Goal: Information Seeking & Learning: Learn about a topic

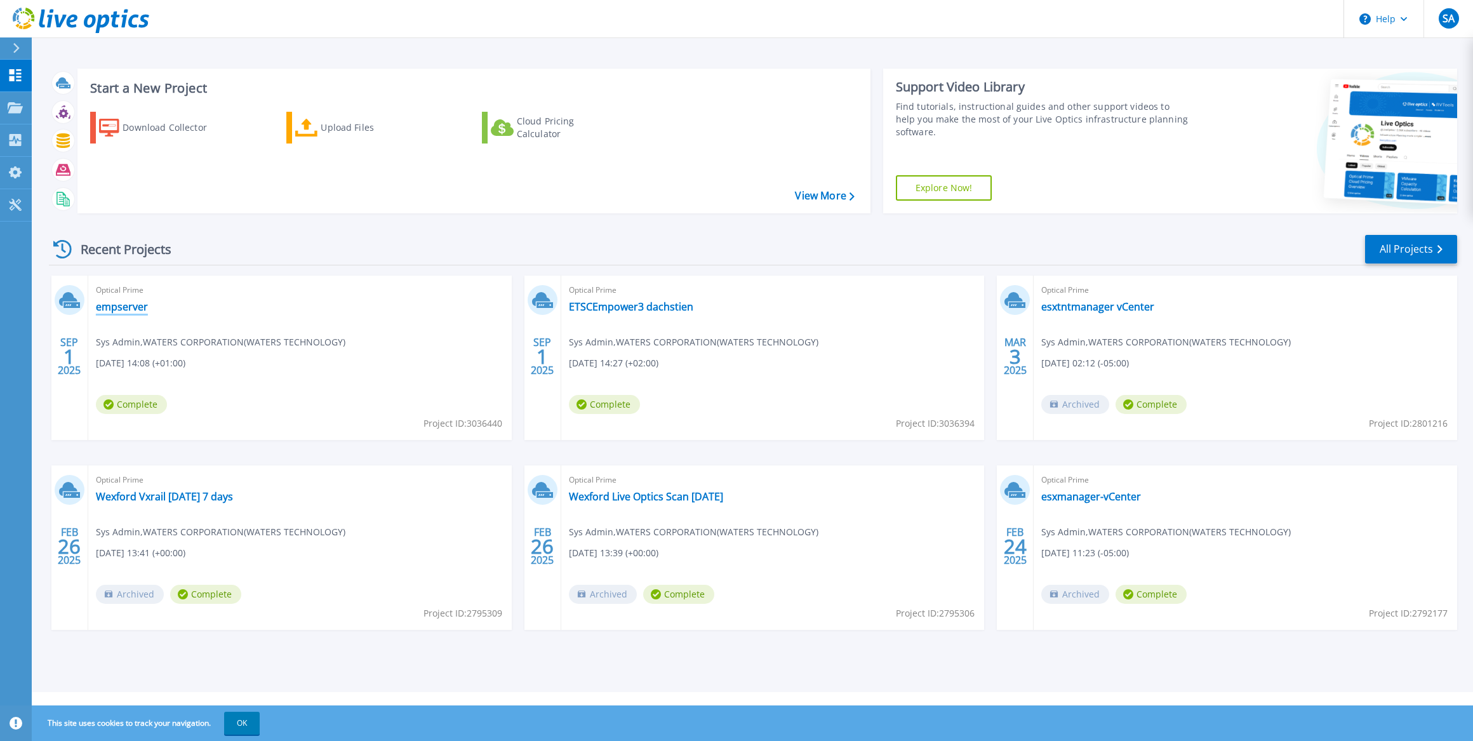
click at [124, 304] on link "empserver" at bounding box center [122, 306] width 52 height 13
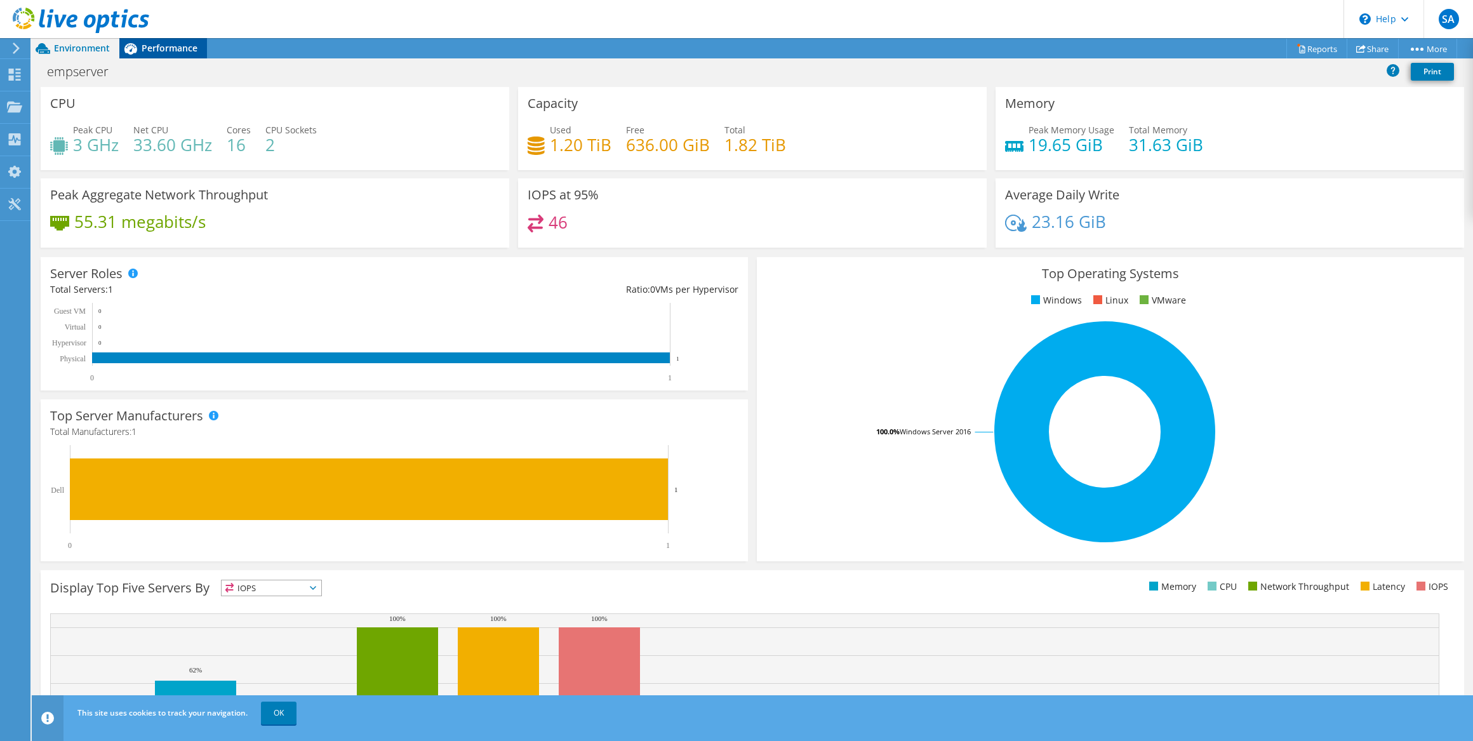
click at [152, 47] on span "Performance" at bounding box center [170, 48] width 56 height 12
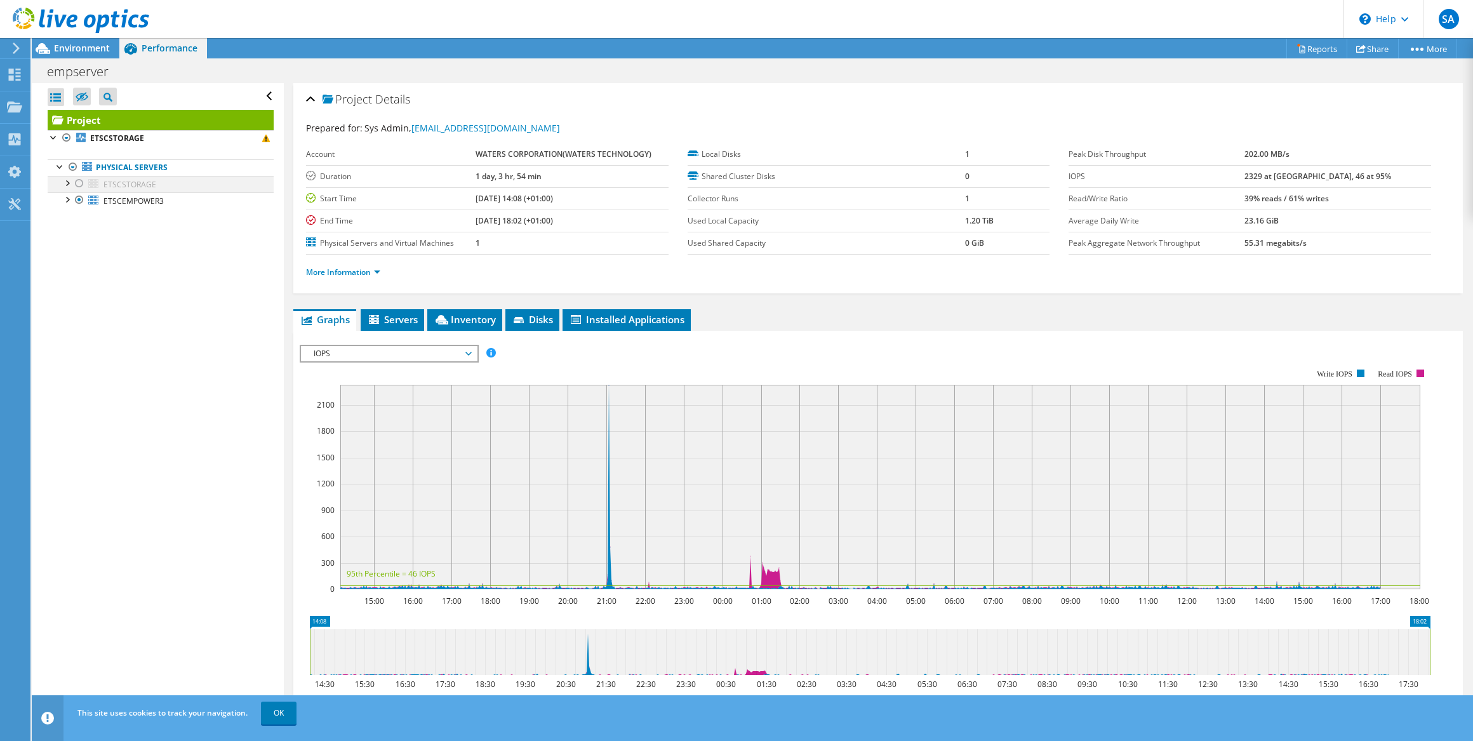
click at [68, 178] on div at bounding box center [66, 182] width 13 height 13
click at [64, 135] on div at bounding box center [66, 137] width 13 height 15
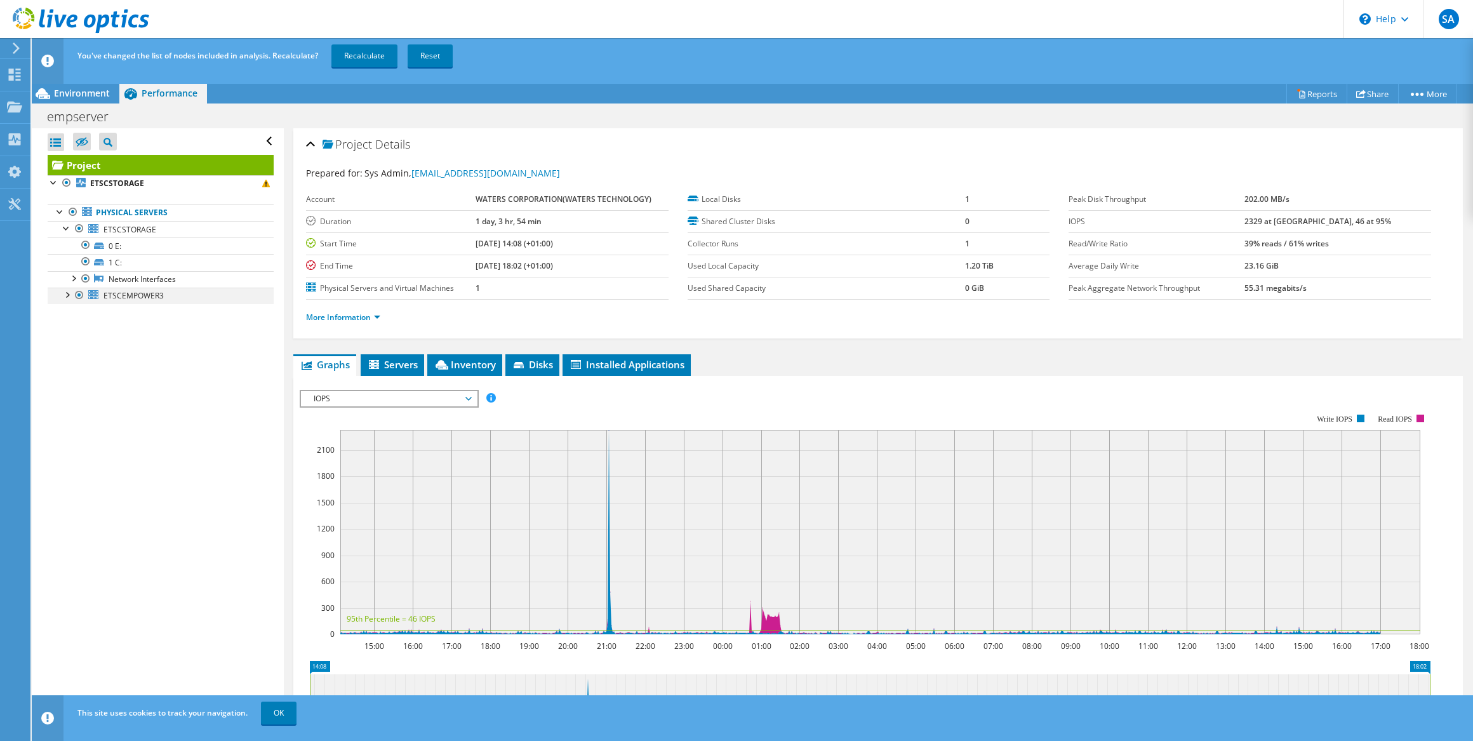
click at [65, 295] on div at bounding box center [66, 294] width 13 height 13
click at [136, 231] on span "ETSCSTORAGE" at bounding box center [130, 229] width 53 height 11
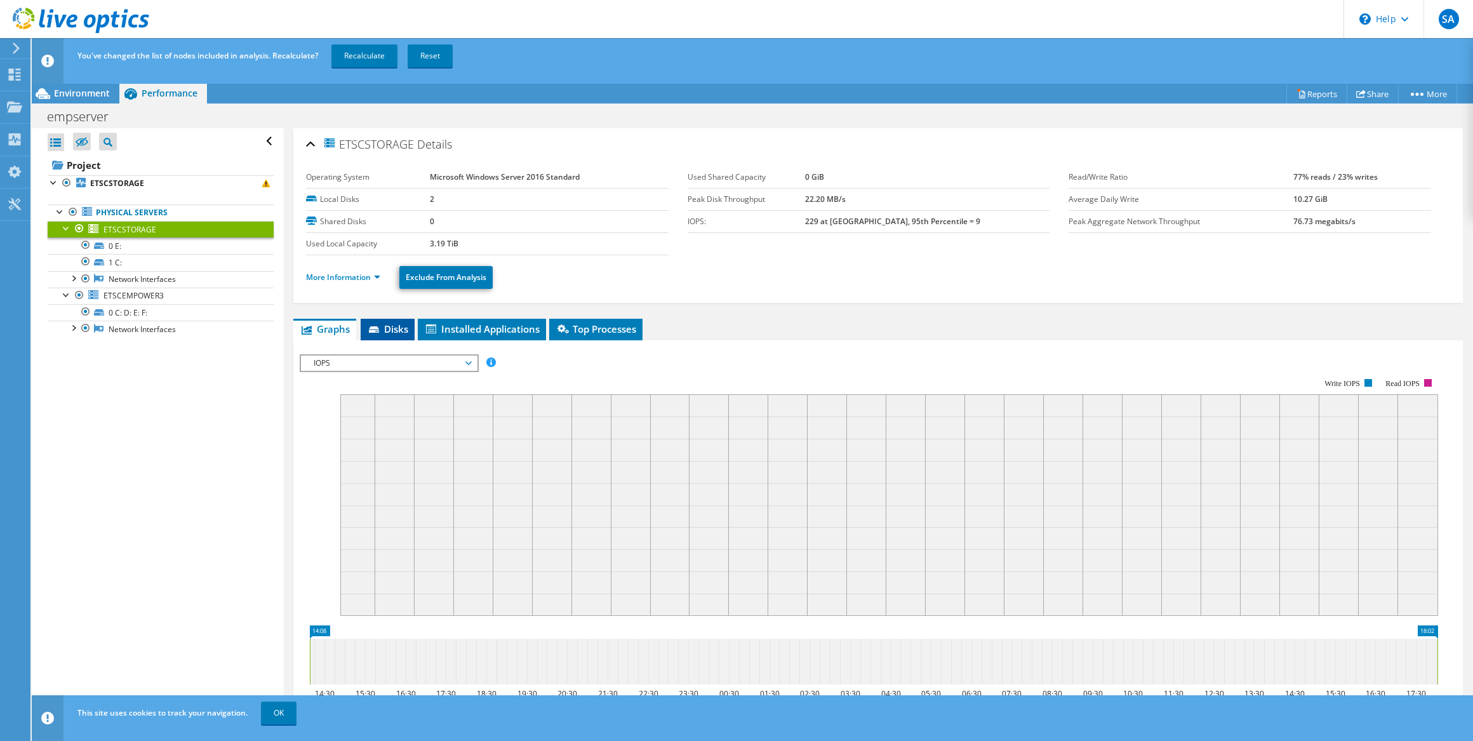
click at [384, 336] on li "Disks" at bounding box center [388, 330] width 54 height 22
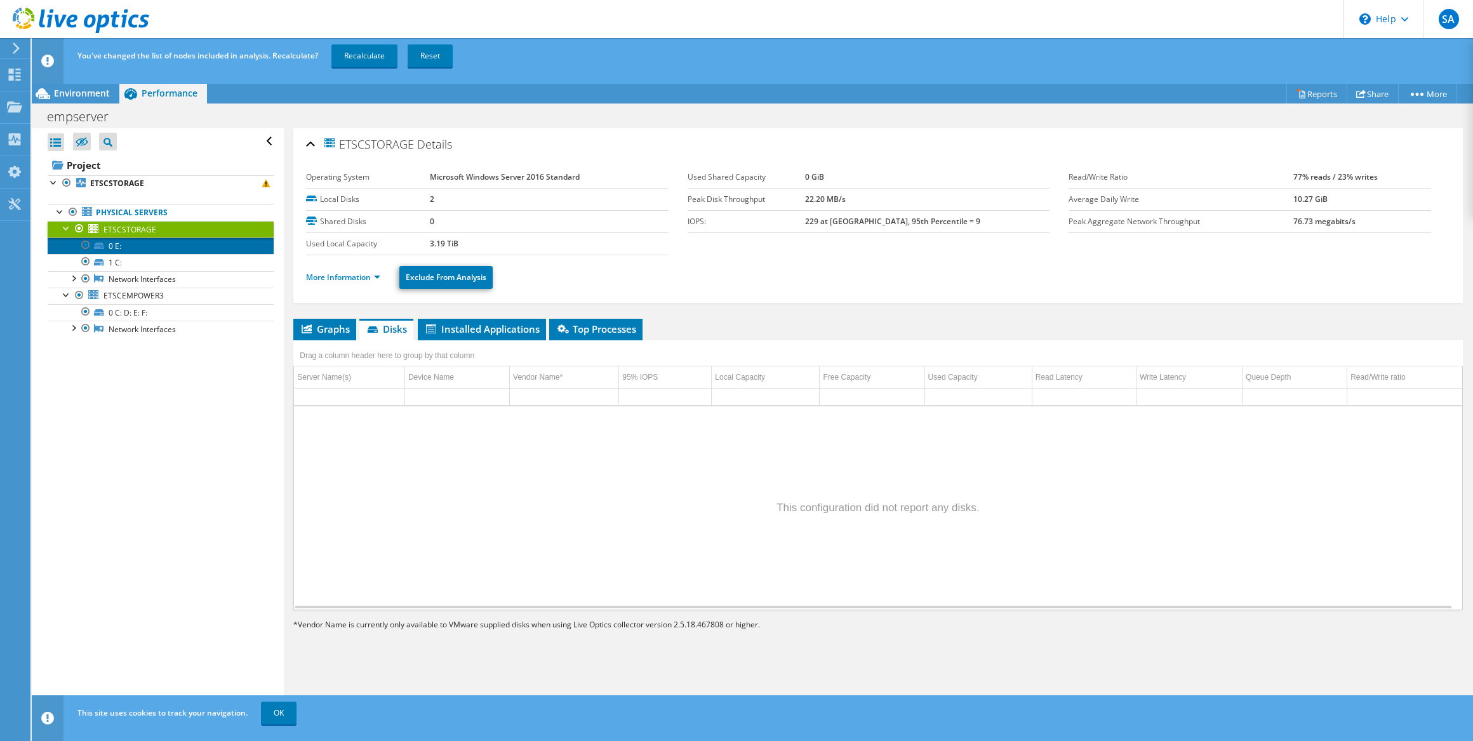
click at [121, 248] on link "0 E:" at bounding box center [161, 246] width 226 height 17
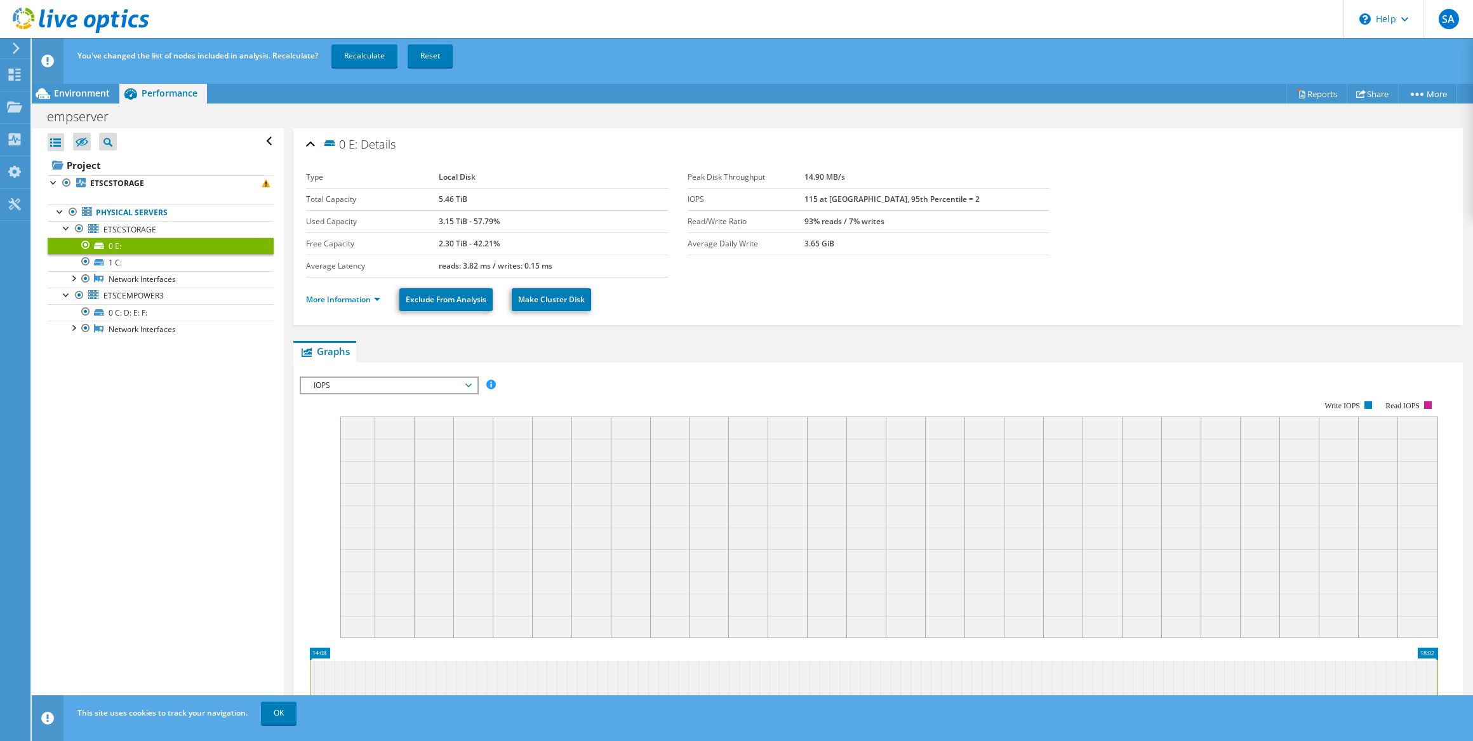
drag, startPoint x: 503, startPoint y: 221, endPoint x: 434, endPoint y: 228, distance: 69.6
click at [434, 228] on tr "Used Capacity 3.15 TiB - 57.79%" at bounding box center [487, 221] width 363 height 22
drag, startPoint x: 434, startPoint y: 228, endPoint x: 565, endPoint y: 218, distance: 131.2
click at [565, 218] on div "3.15 TiB - 57.79%" at bounding box center [554, 221] width 230 height 15
drag, startPoint x: 514, startPoint y: 219, endPoint x: 469, endPoint y: 216, distance: 45.2
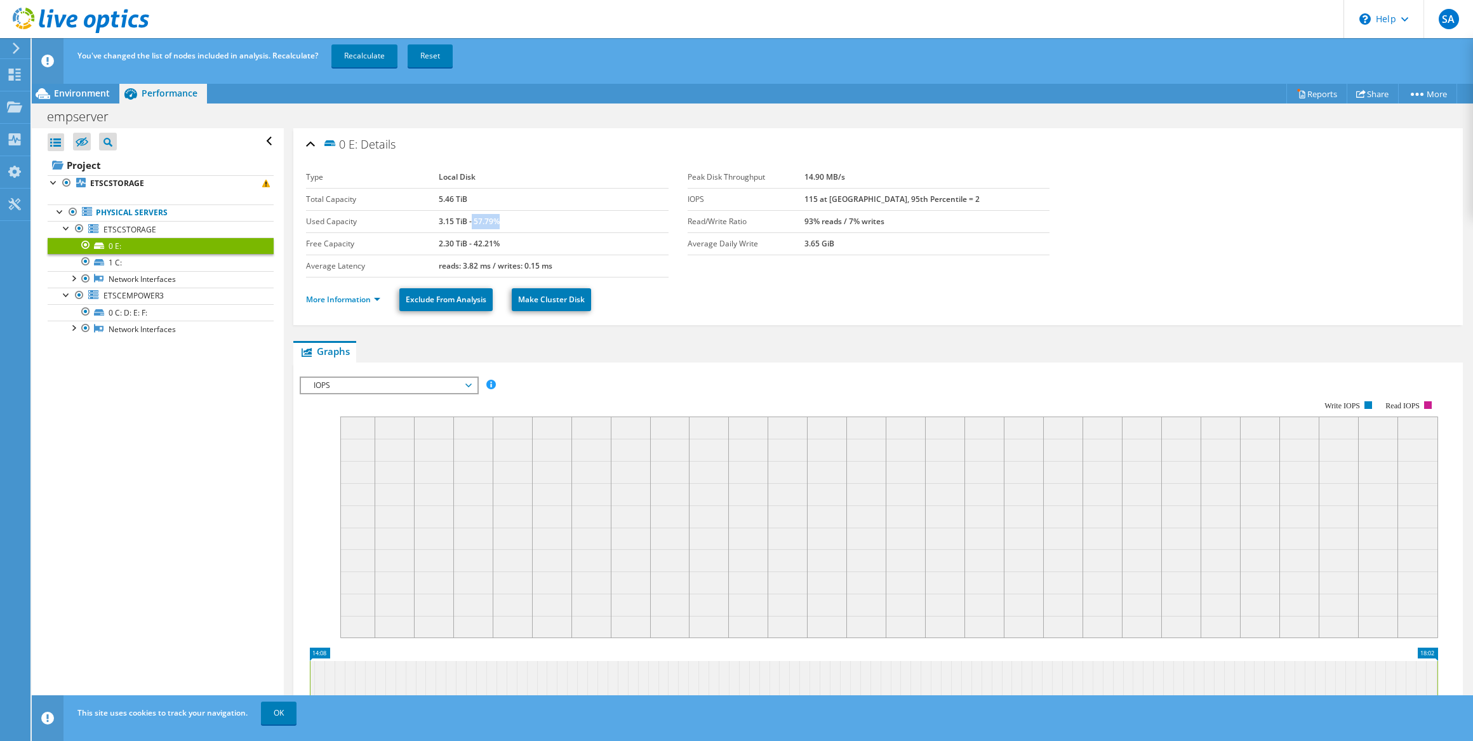
click at [469, 216] on div "3.15 TiB - 57.79%" at bounding box center [554, 221] width 230 height 15
drag, startPoint x: 469, startPoint y: 216, endPoint x: 530, endPoint y: 218, distance: 61.0
click at [530, 218] on div "3.15 TiB - 57.79%" at bounding box center [554, 221] width 230 height 15
click at [471, 220] on b "3.15 TiB - 57.79%" at bounding box center [469, 221] width 61 height 11
drag, startPoint x: 471, startPoint y: 220, endPoint x: 502, endPoint y: 224, distance: 30.7
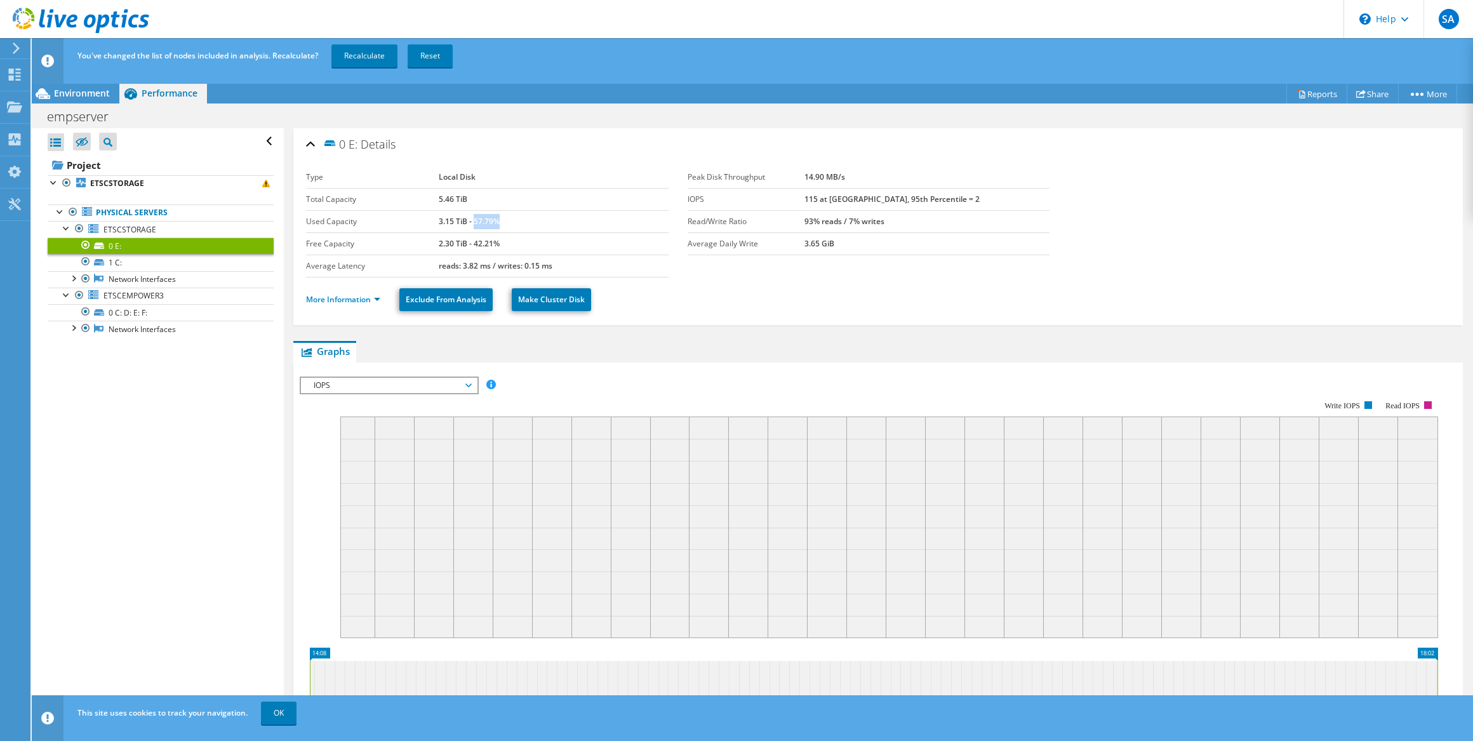
click at [502, 224] on div "3.15 TiB - 57.79%" at bounding box center [554, 221] width 230 height 15
drag, startPoint x: 502, startPoint y: 224, endPoint x: 596, endPoint y: 160, distance: 113.8
click at [596, 160] on div "Type Local Disk Total Capacity 5.46 TiB Used Capacity 3.15 TiB - 57.79% Free Ca…" at bounding box center [878, 240] width 1144 height 163
click at [180, 293] on link "ETSCEMPOWER3" at bounding box center [161, 296] width 226 height 17
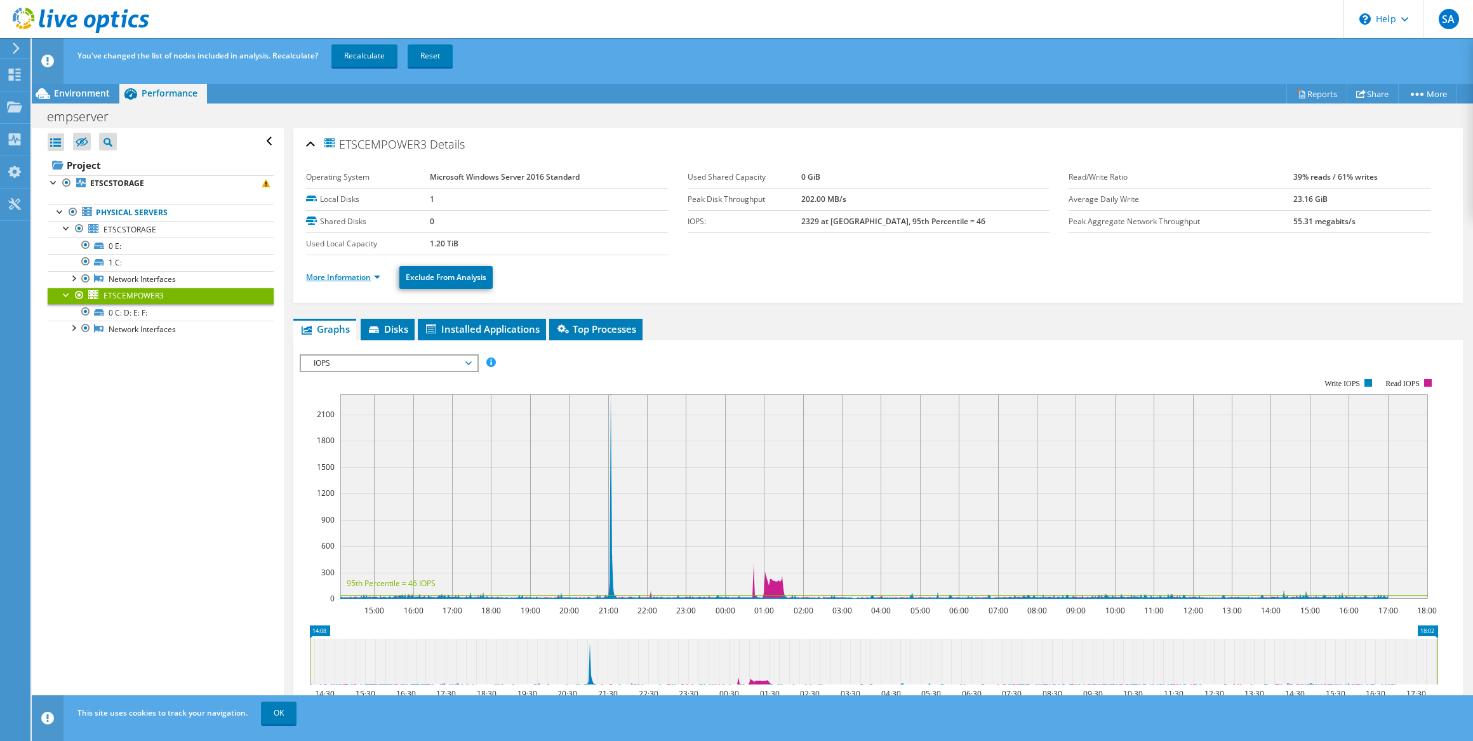
click at [373, 272] on link "More Information" at bounding box center [343, 277] width 74 height 11
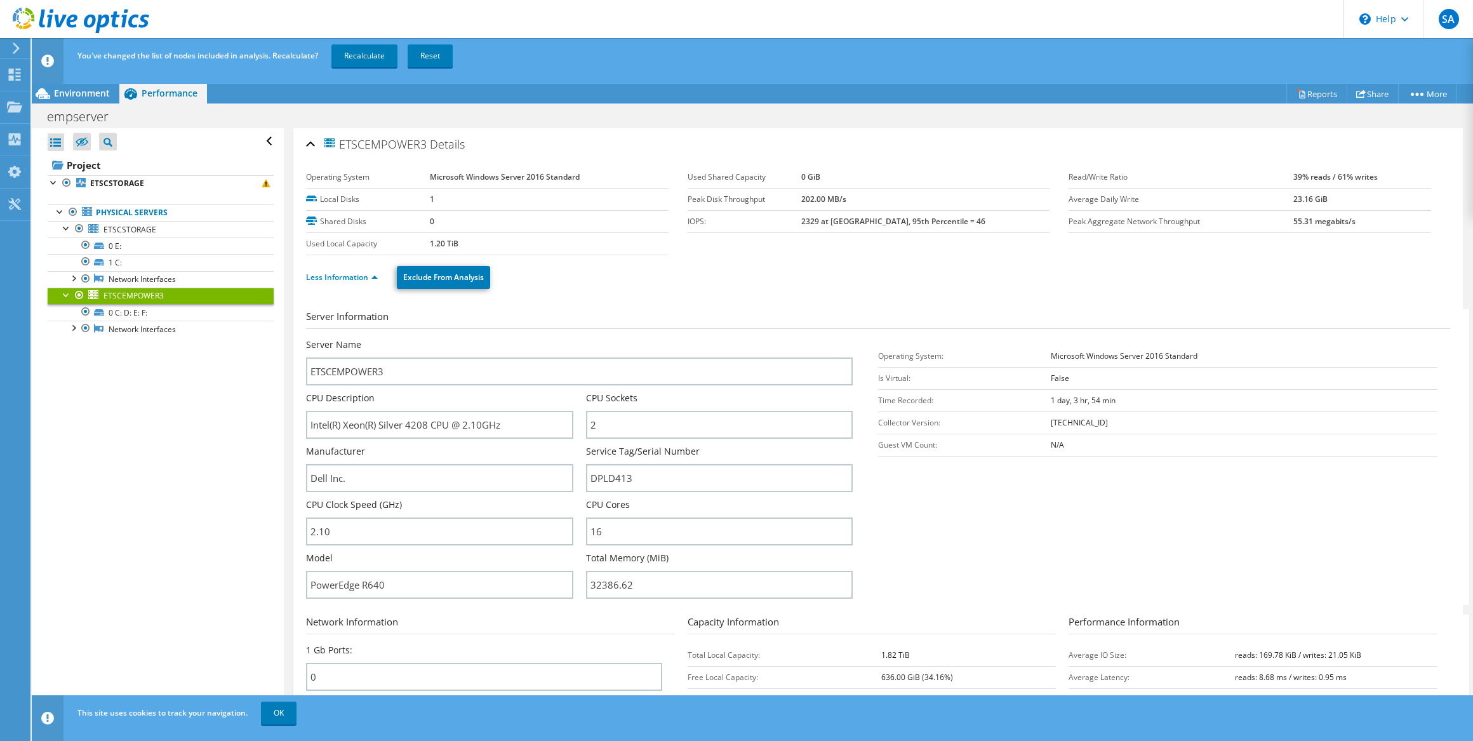
click at [163, 300] on link "ETSCEMPOWER3" at bounding box center [161, 296] width 226 height 17
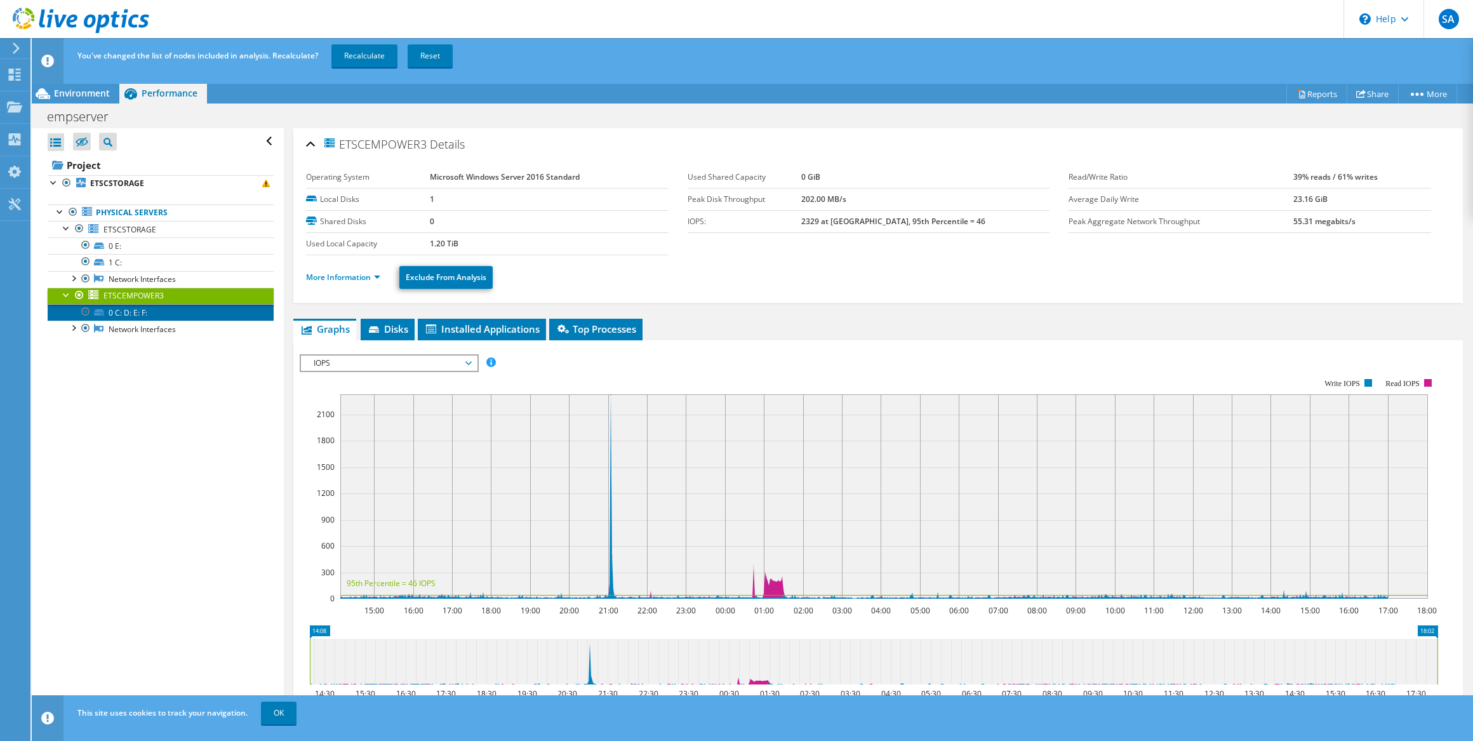
click at [155, 311] on link "0 C: D: E: F:" at bounding box center [161, 312] width 226 height 17
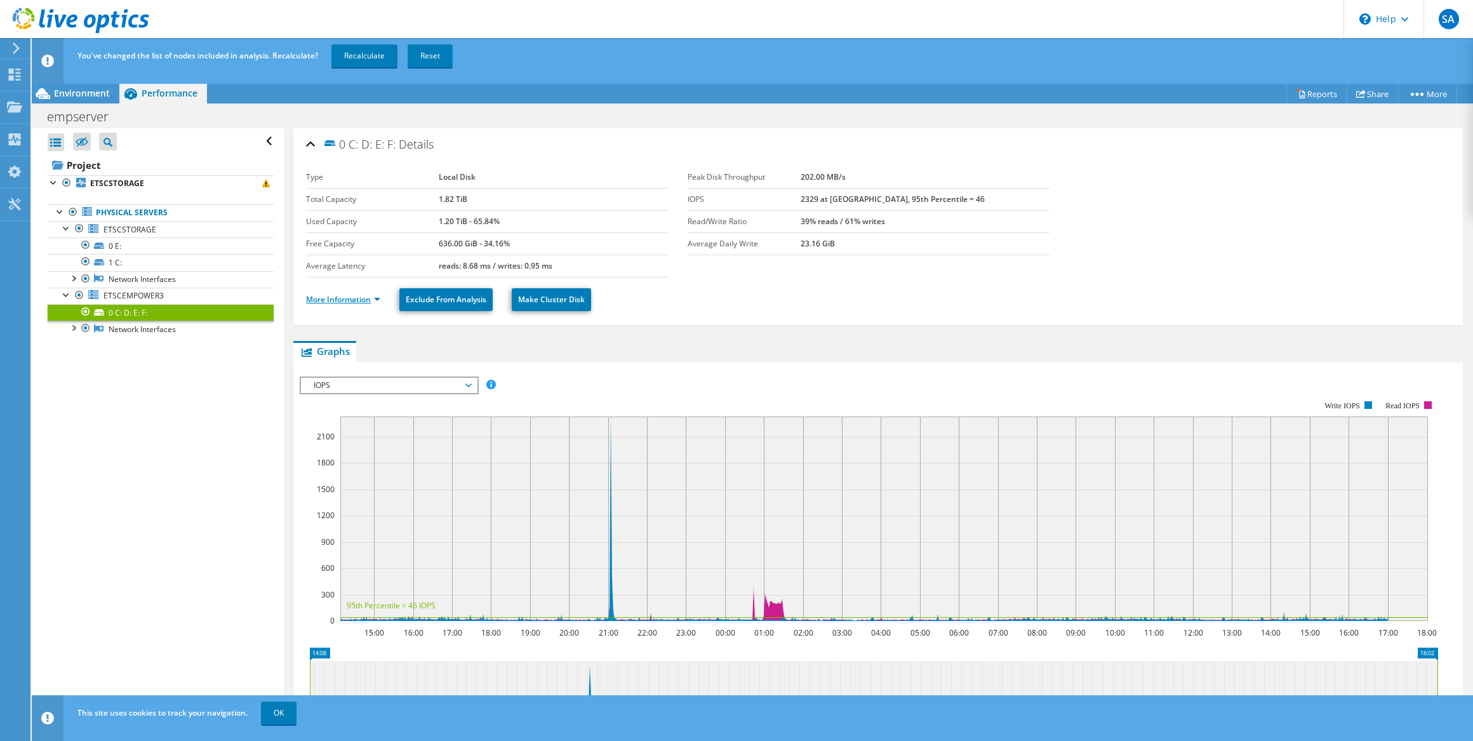
click at [366, 298] on link "More Information" at bounding box center [343, 299] width 74 height 11
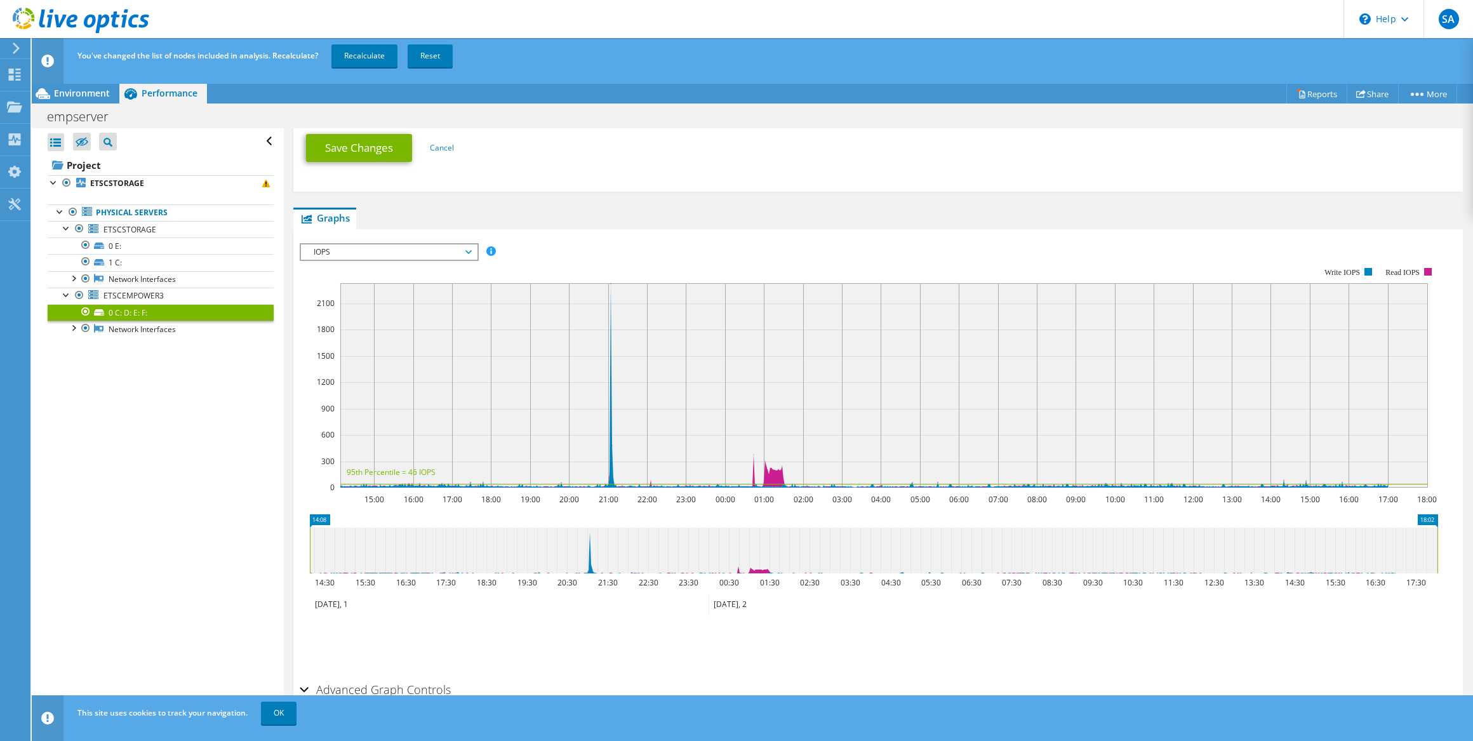
scroll to position [425, 0]
click at [454, 252] on span "IOPS" at bounding box center [388, 249] width 163 height 15
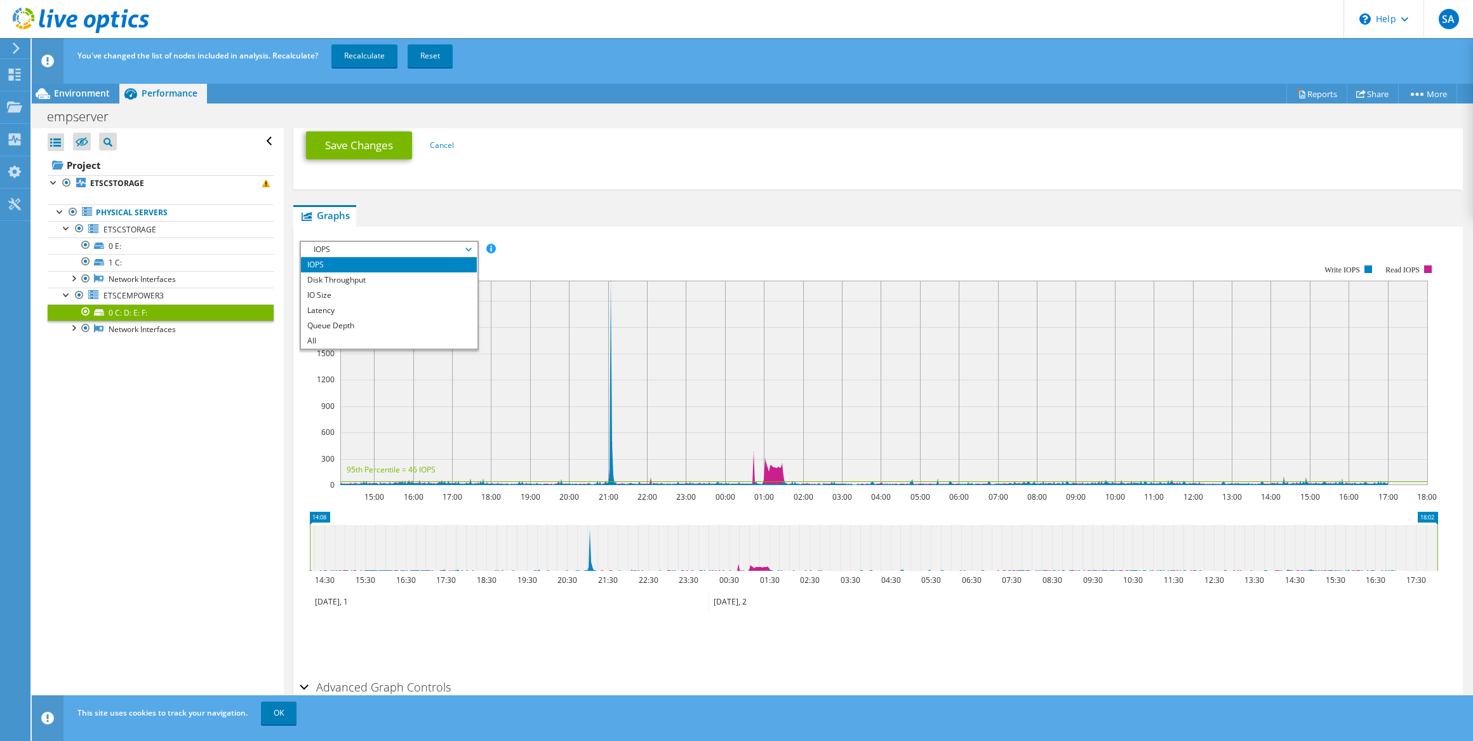
click at [198, 382] on div "Open All Close All Hide Excluded Nodes Project Tree Filter" at bounding box center [157, 444] width 251 height 633
click at [362, 241] on div "IOPS IOPS Disk Throughput IO Size Latency Queue Depth CPU Percentage Memory Pag…" at bounding box center [389, 250] width 179 height 18
click at [340, 335] on li "All" at bounding box center [389, 340] width 176 height 15
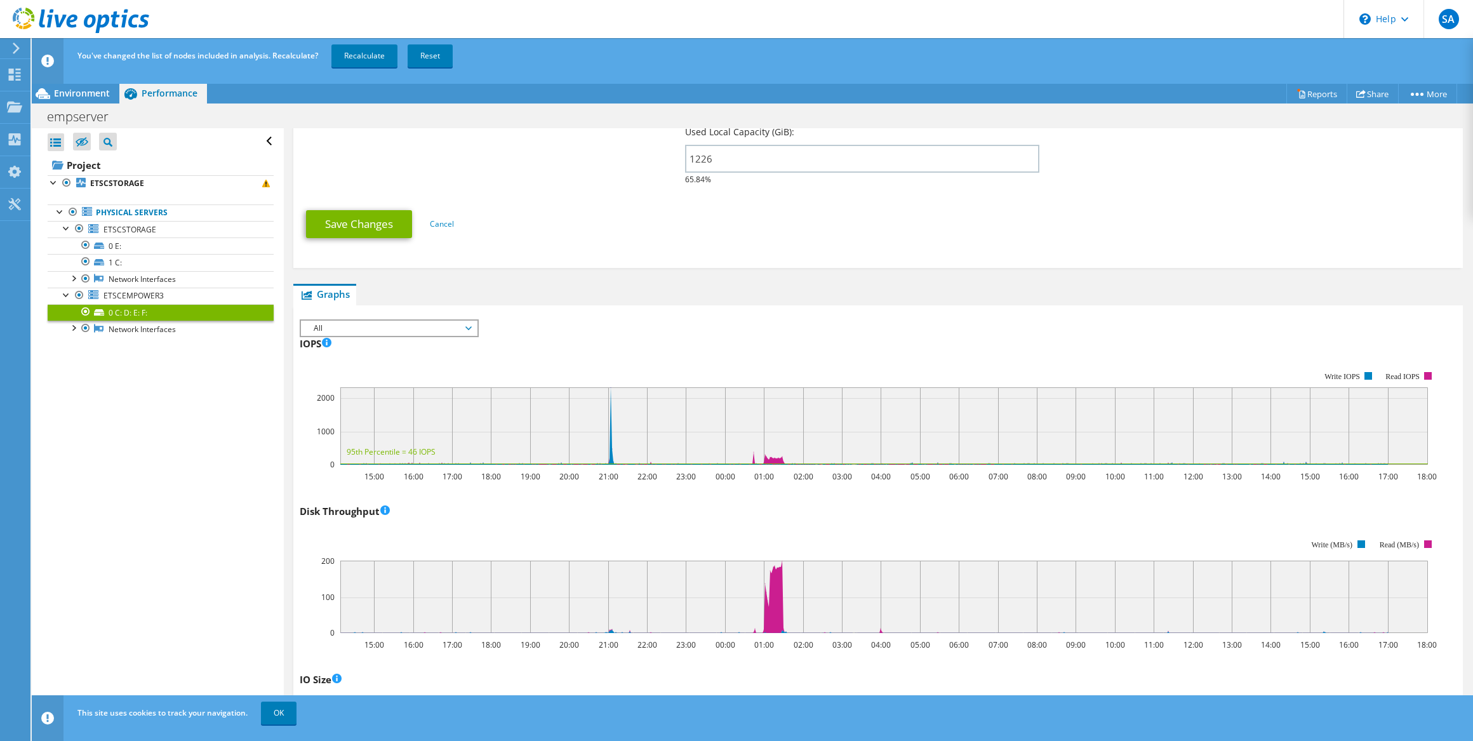
scroll to position [0, 0]
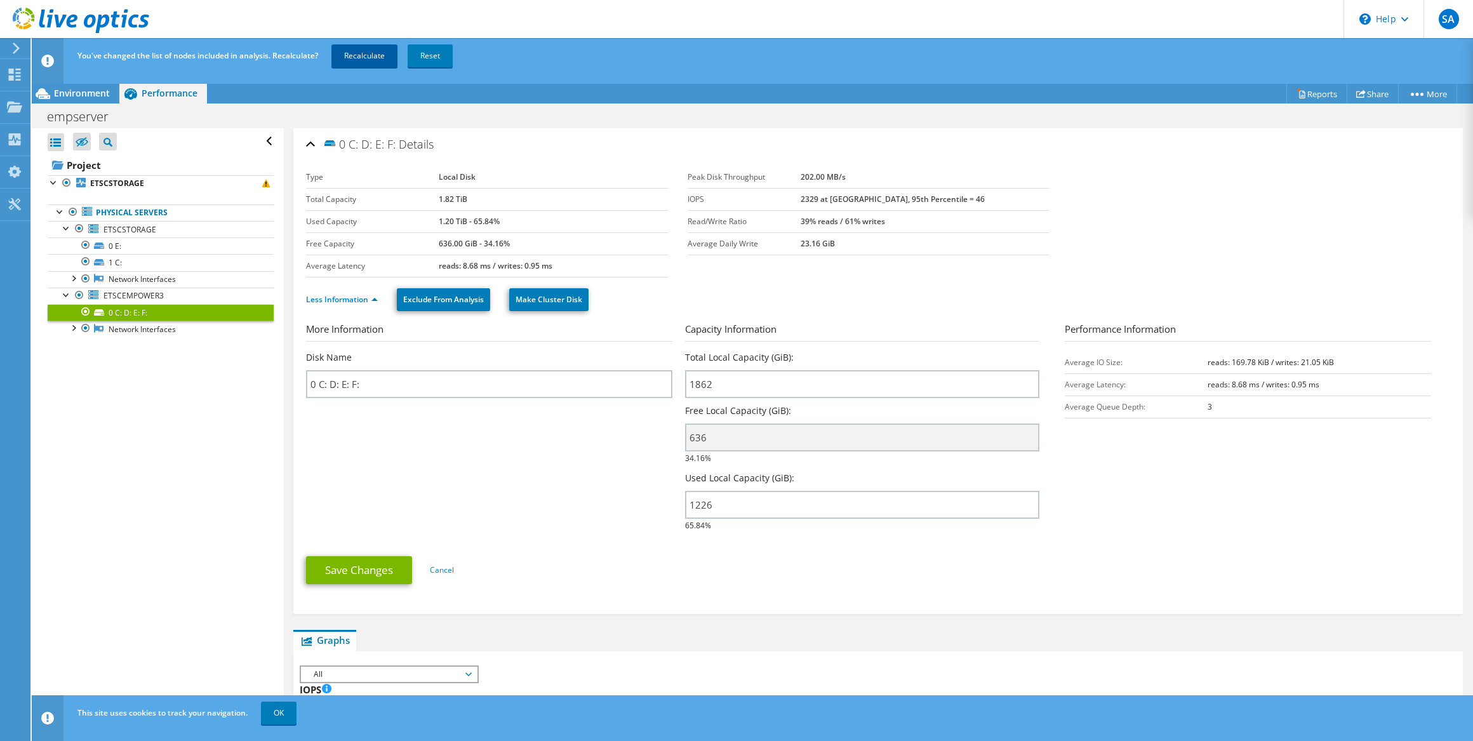
click at [359, 55] on link "Recalculate" at bounding box center [364, 55] width 66 height 23
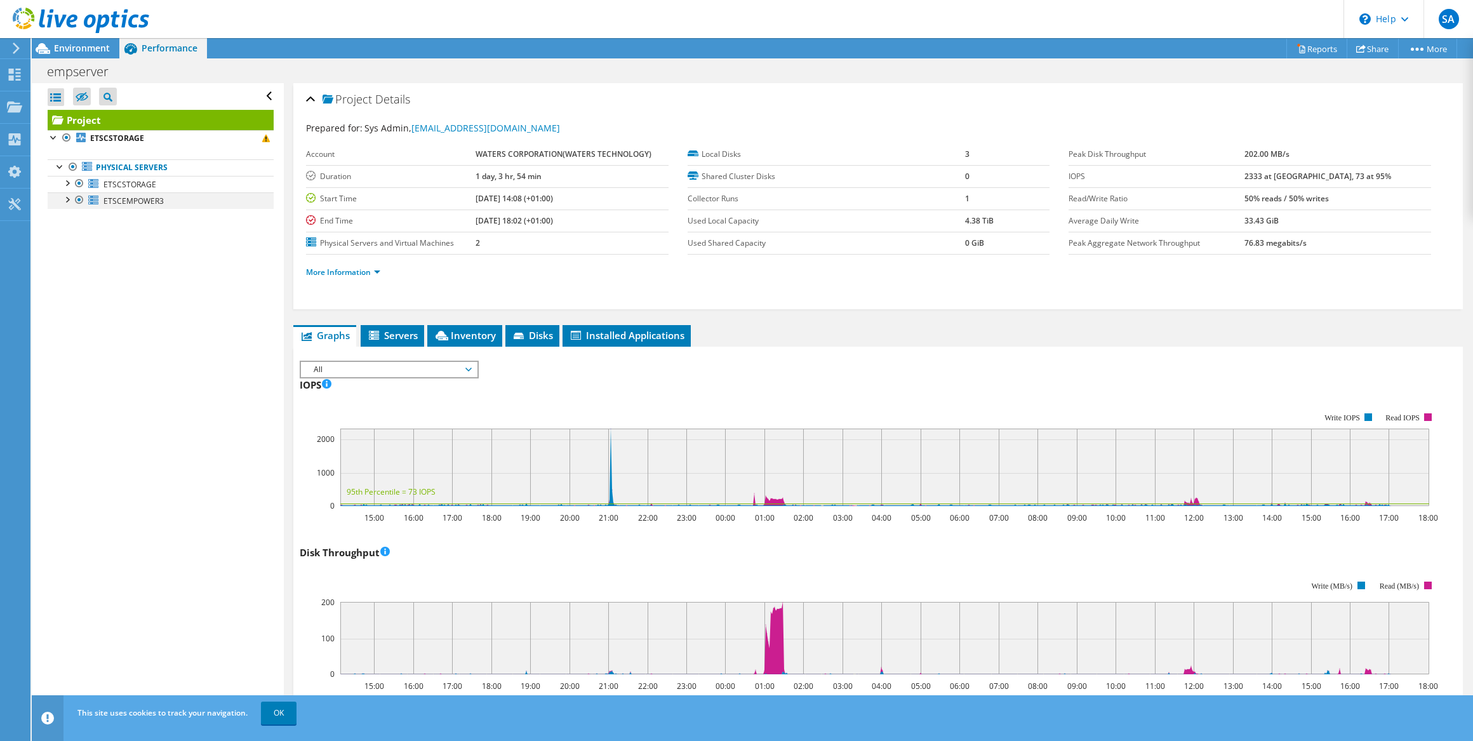
click at [68, 196] on div at bounding box center [66, 198] width 13 height 13
click at [118, 217] on link "0 C: D: E: F:" at bounding box center [161, 217] width 226 height 17
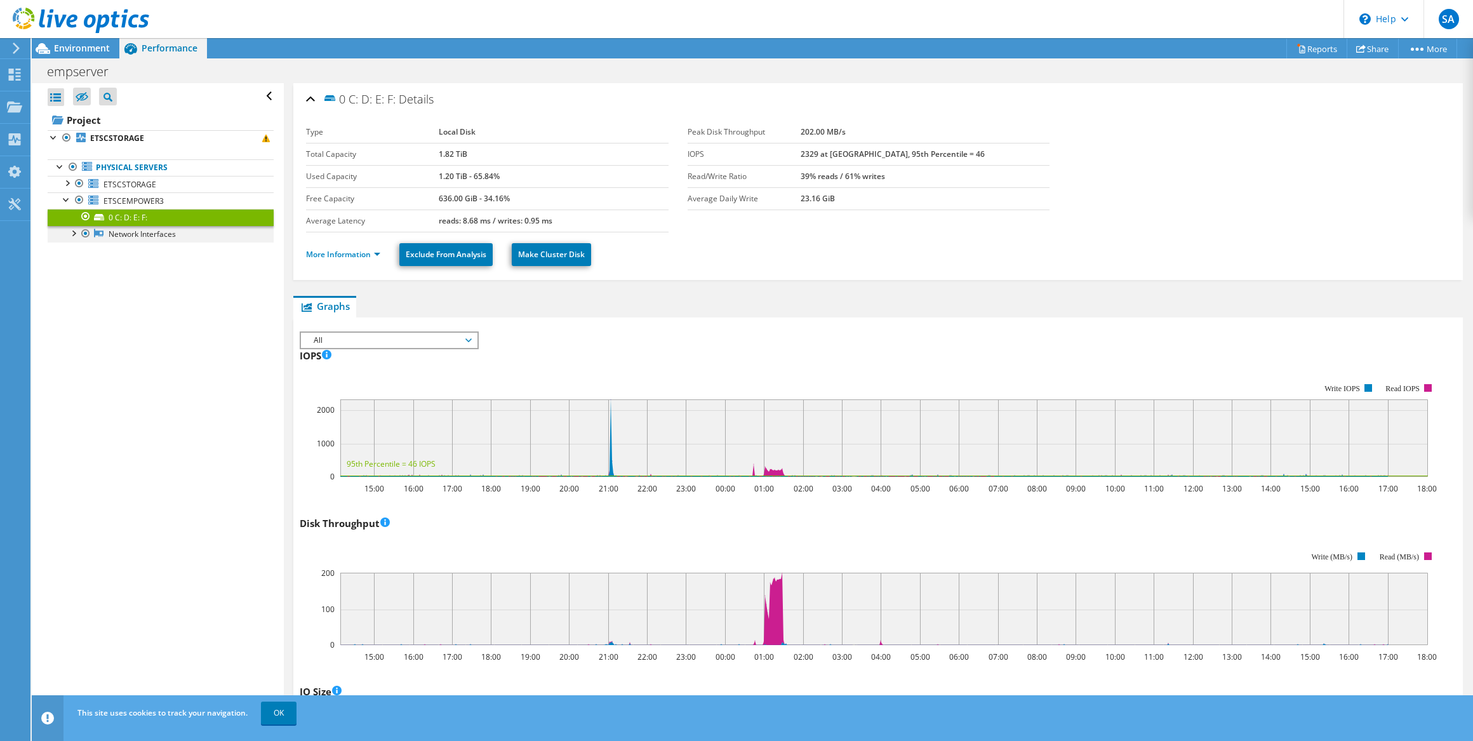
click at [73, 229] on div at bounding box center [73, 232] width 13 height 13
click at [288, 728] on div "This site uses cookies to track your navigation. OK" at bounding box center [775, 713] width 1403 height 36
click at [291, 712] on link "OK" at bounding box center [279, 713] width 36 height 23
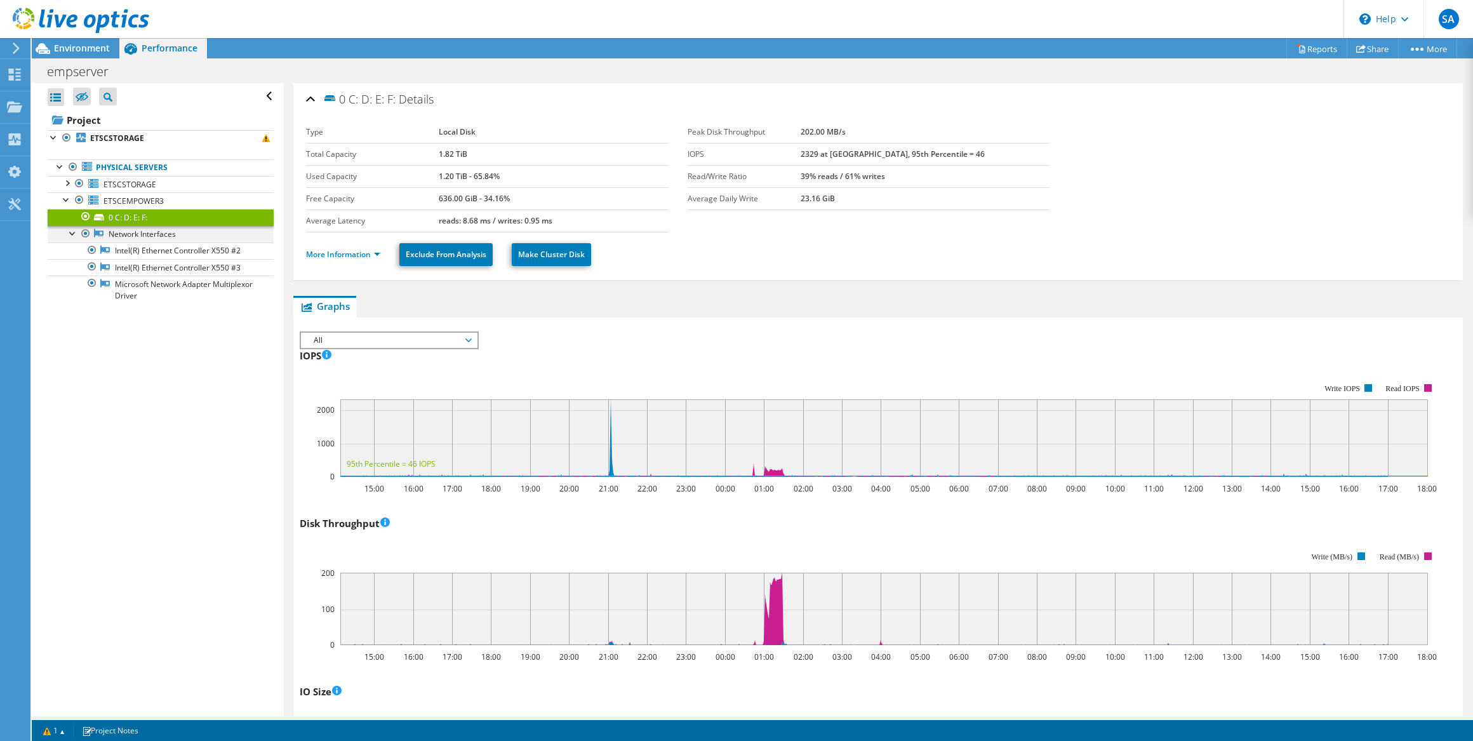
click at [71, 229] on div at bounding box center [73, 232] width 13 height 13
click at [69, 185] on div at bounding box center [66, 182] width 13 height 13
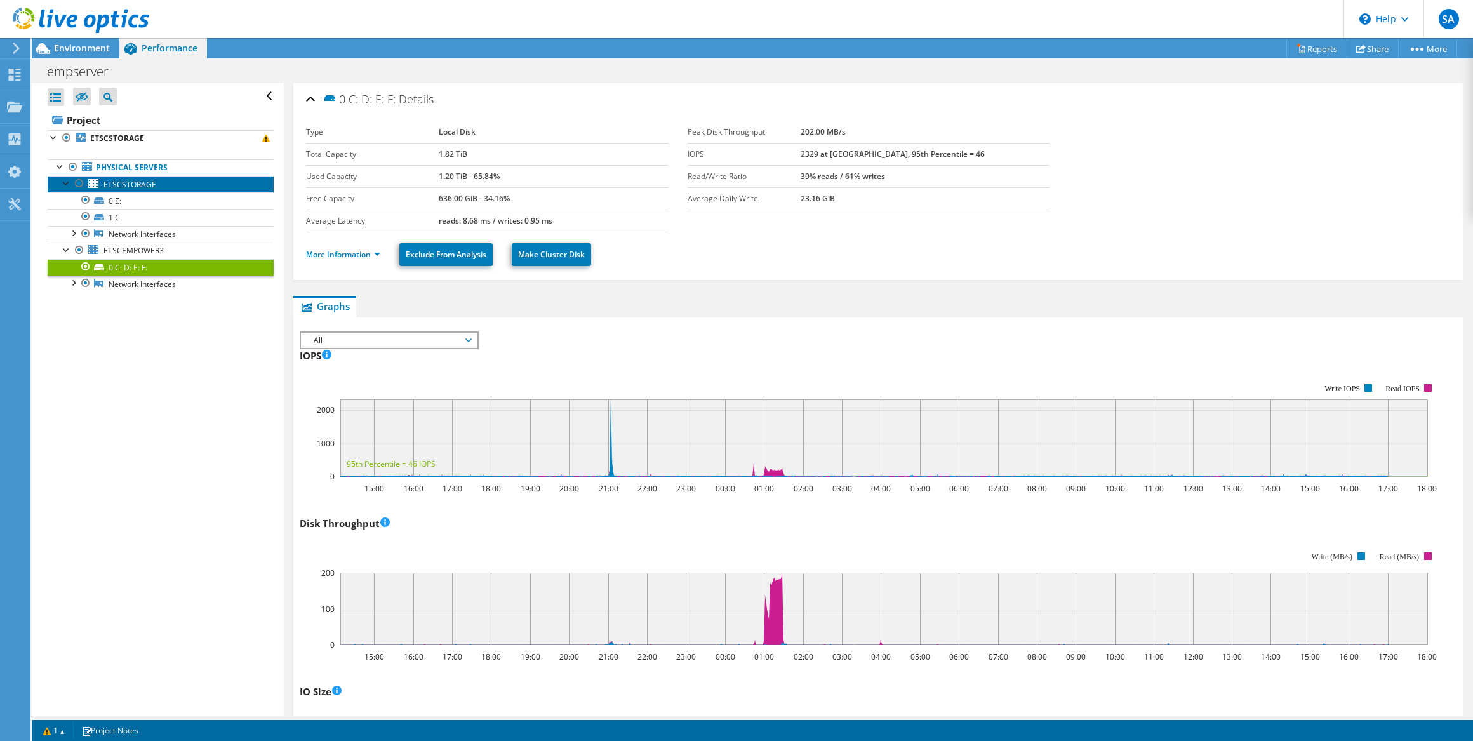
click at [155, 177] on link "ETSCSTORAGE" at bounding box center [161, 184] width 226 height 17
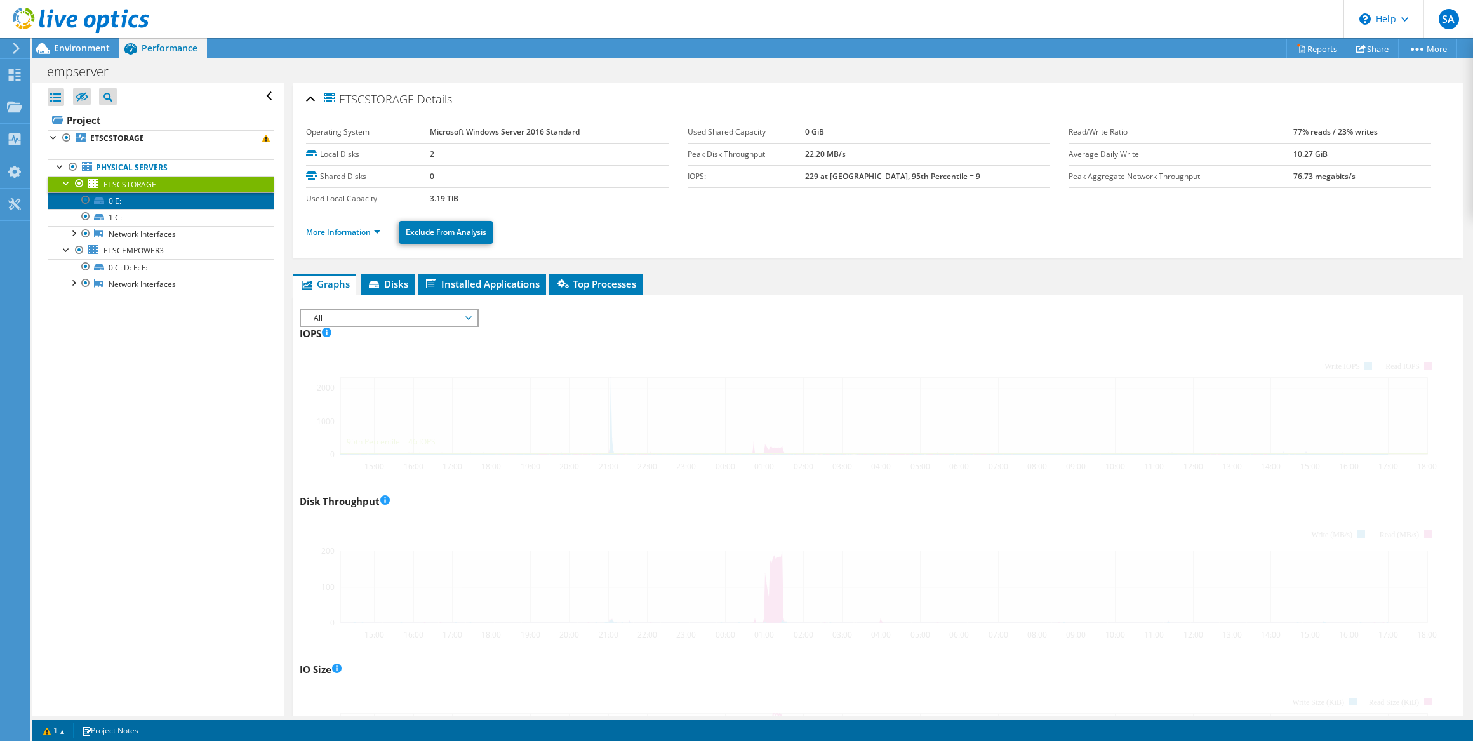
click at [145, 203] on link "0 E:" at bounding box center [161, 200] width 226 height 17
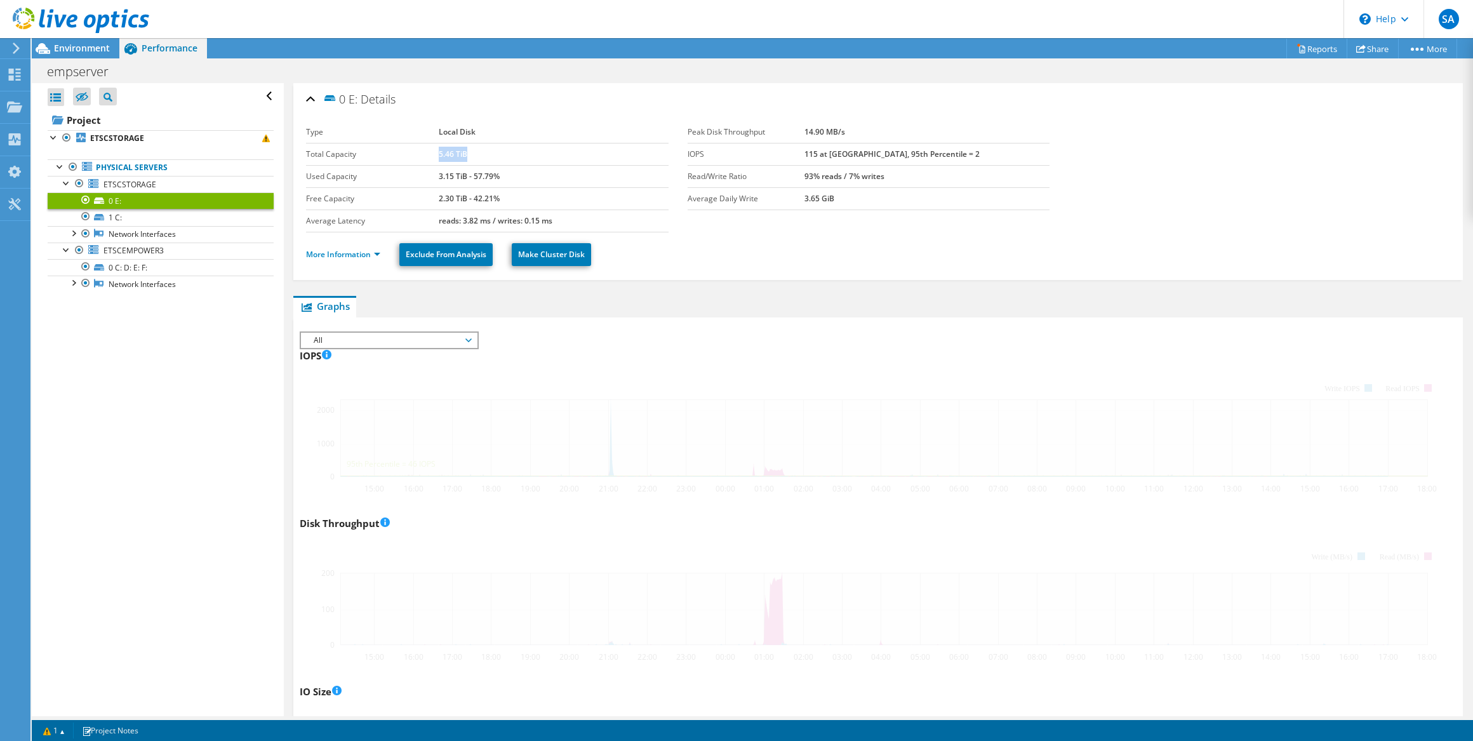
drag, startPoint x: 435, startPoint y: 152, endPoint x: 465, endPoint y: 150, distance: 29.9
click at [465, 150] on td "5.46 TiB" at bounding box center [554, 154] width 230 height 22
drag, startPoint x: 465, startPoint y: 150, endPoint x: 537, endPoint y: 152, distance: 71.2
click at [537, 152] on td "5.46 TiB" at bounding box center [554, 154] width 230 height 22
click at [157, 269] on link "0 C: D: E: F:" at bounding box center [161, 267] width 226 height 17
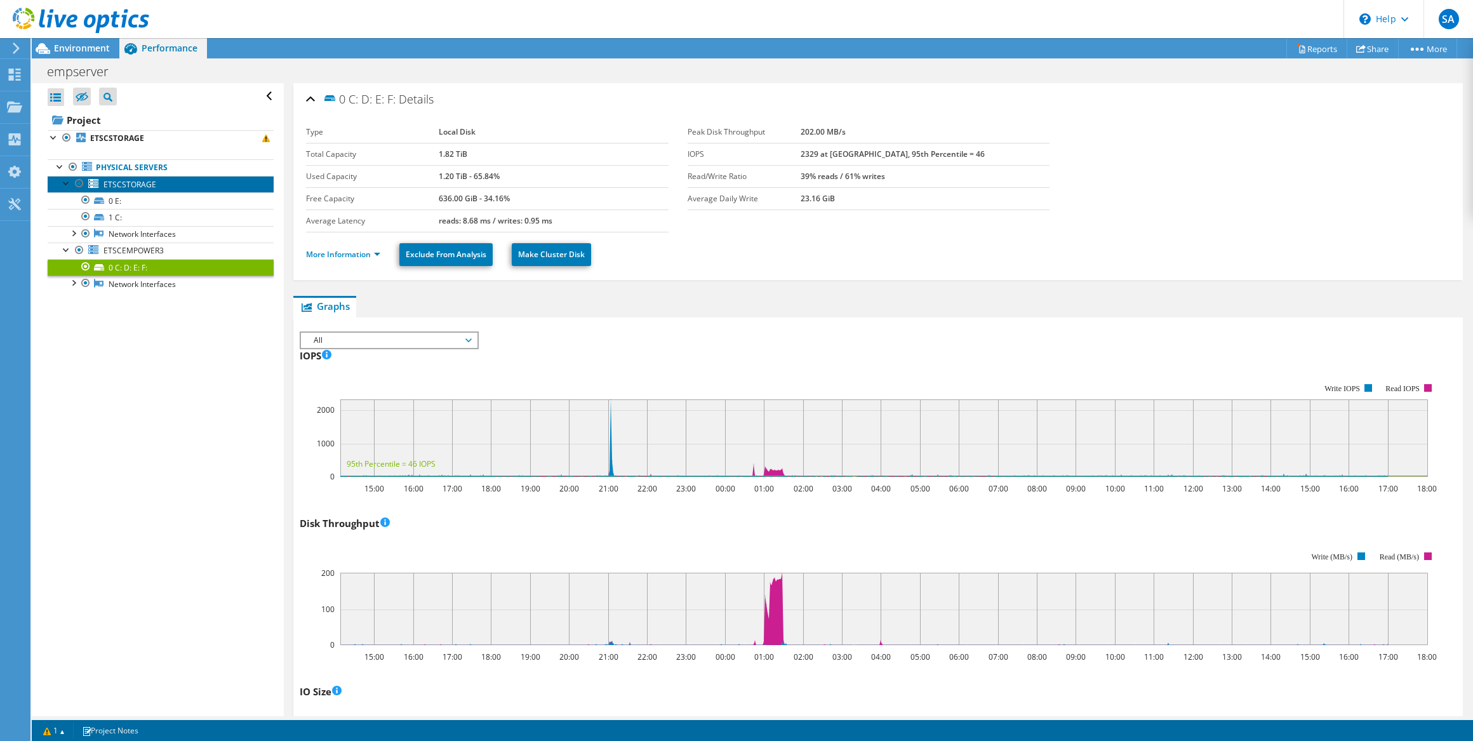
click at [126, 181] on span "ETSCSTORAGE" at bounding box center [130, 184] width 53 height 11
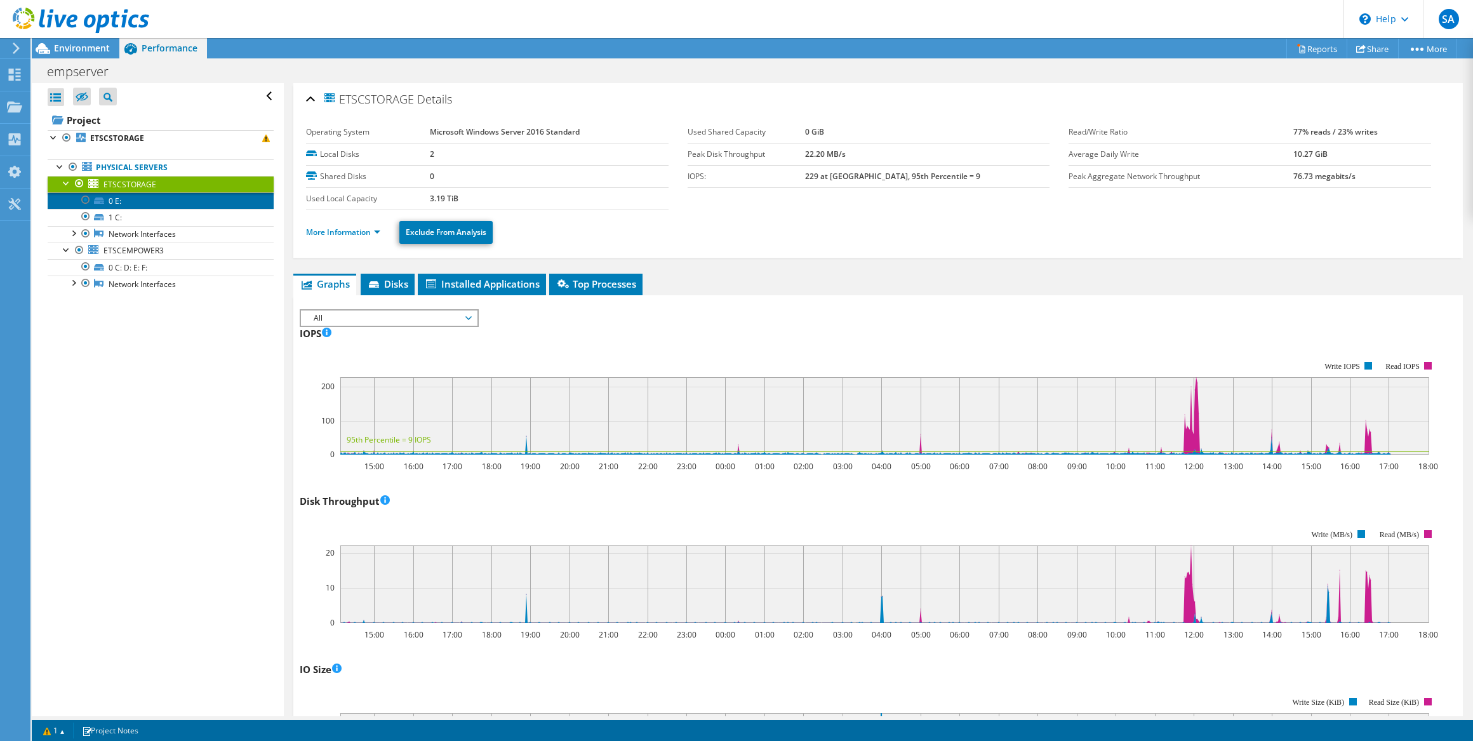
click at [128, 199] on link "0 E:" at bounding box center [161, 200] width 226 height 17
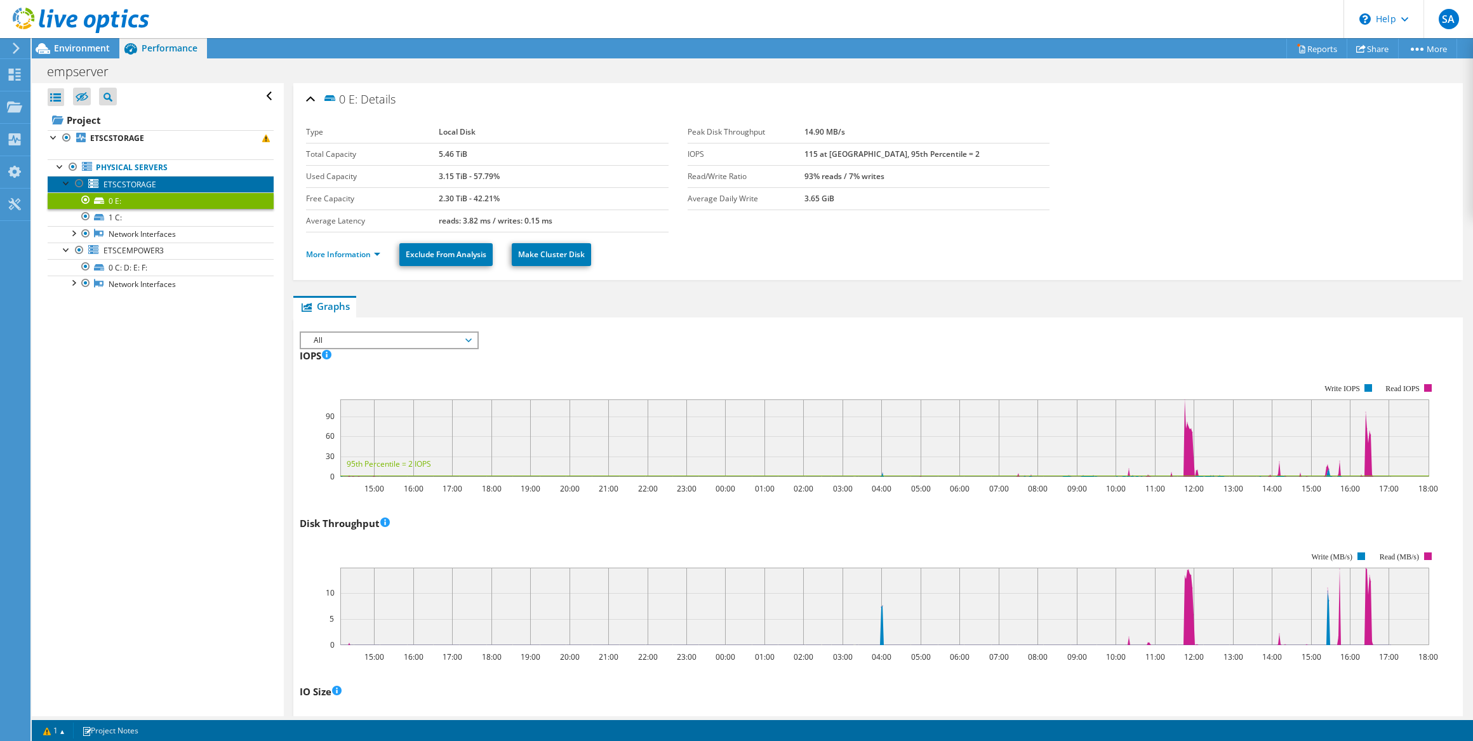
click at [156, 184] on link "ETSCSTORAGE" at bounding box center [161, 184] width 226 height 17
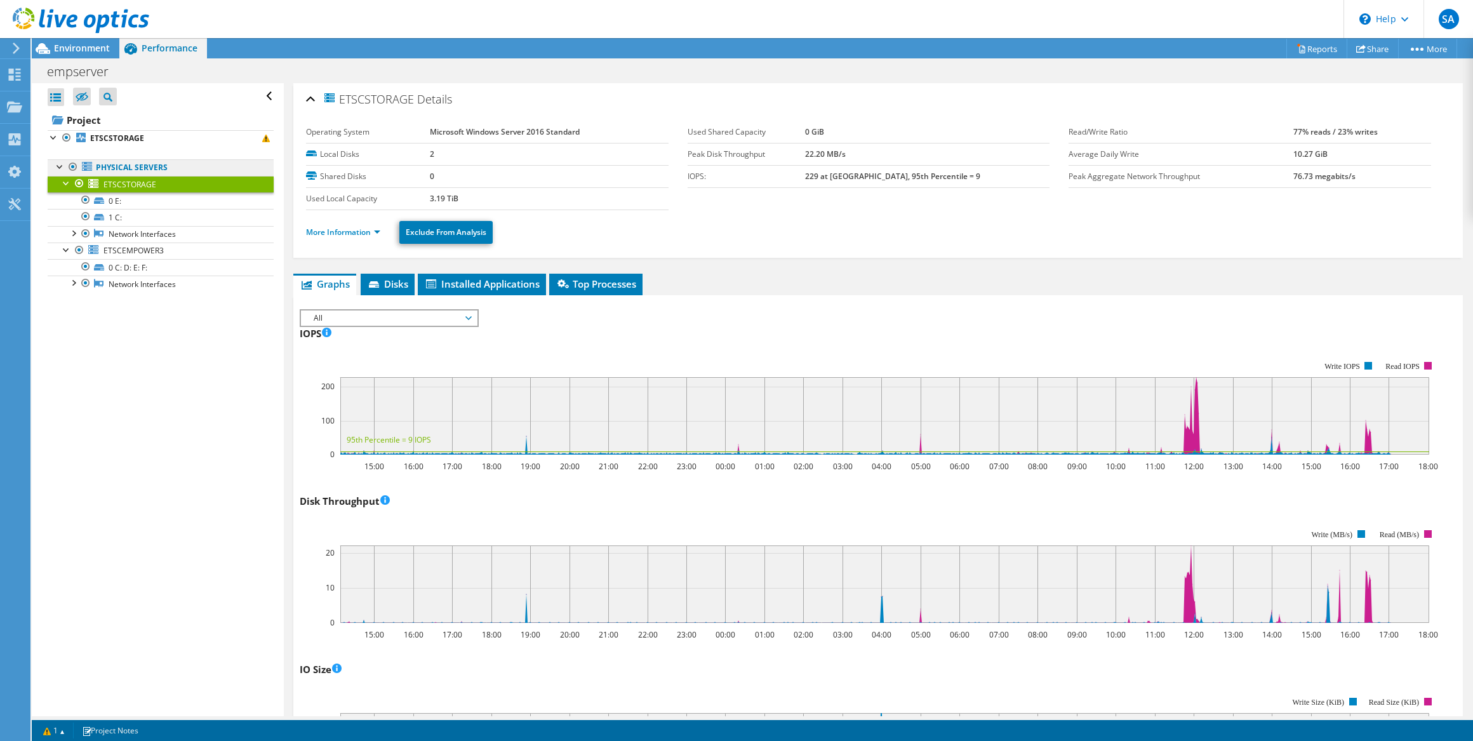
click at [166, 165] on link "Physical Servers" at bounding box center [161, 167] width 226 height 17
click at [144, 165] on link "Physical Servers" at bounding box center [161, 167] width 226 height 17
click at [499, 281] on span "Installed Applications" at bounding box center [482, 284] width 116 height 13
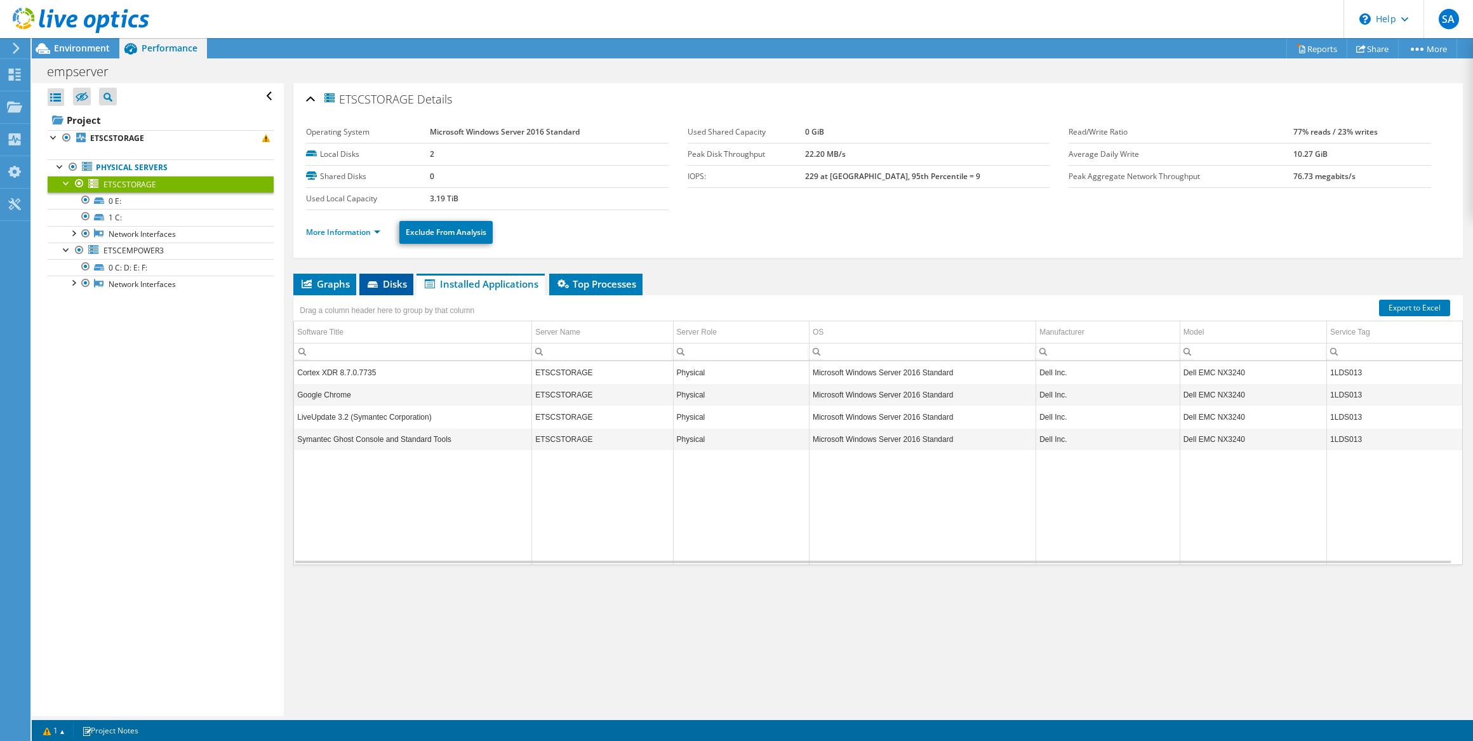
click at [391, 284] on span "Disks" at bounding box center [386, 284] width 41 height 13
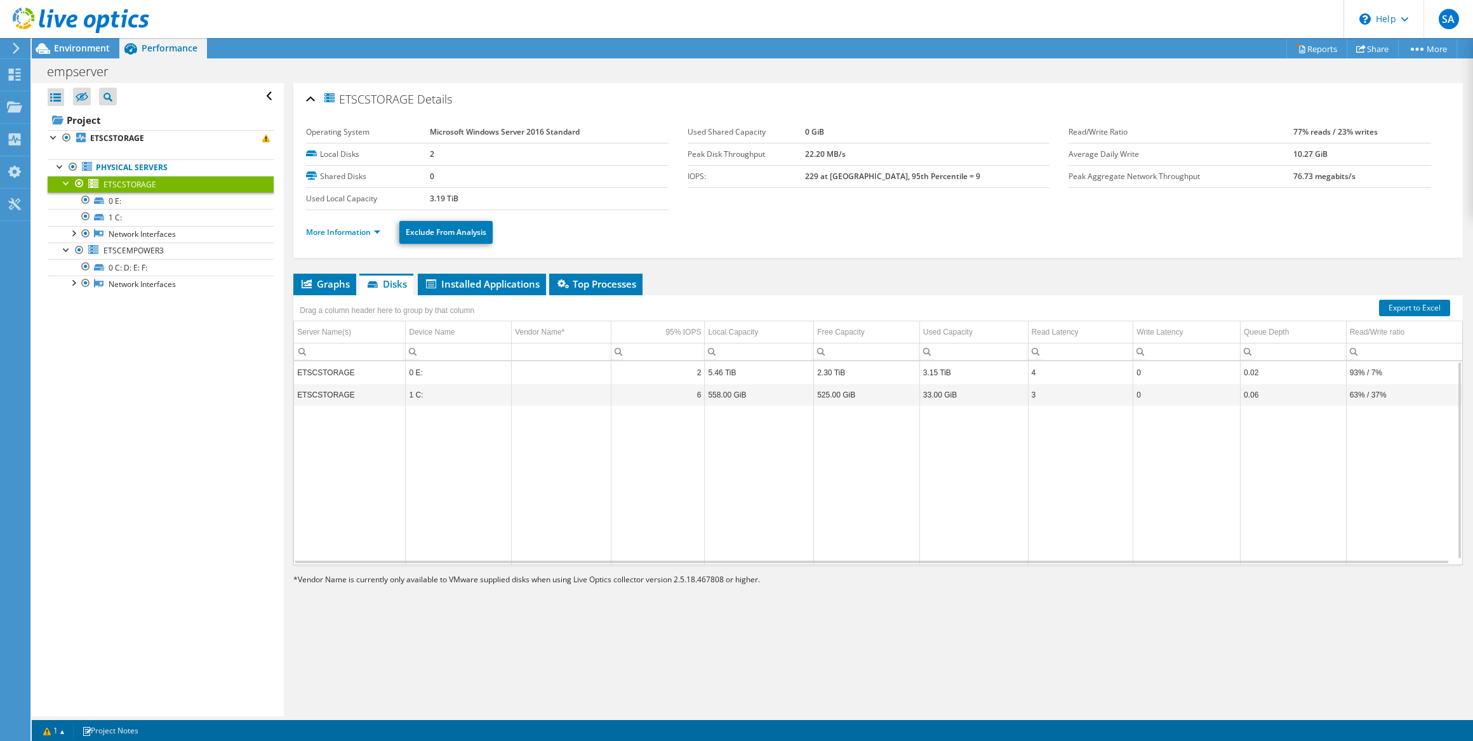
click at [775, 392] on td "558.00 GiB" at bounding box center [759, 395] width 109 height 22
click at [182, 200] on link "0 E:" at bounding box center [161, 200] width 226 height 17
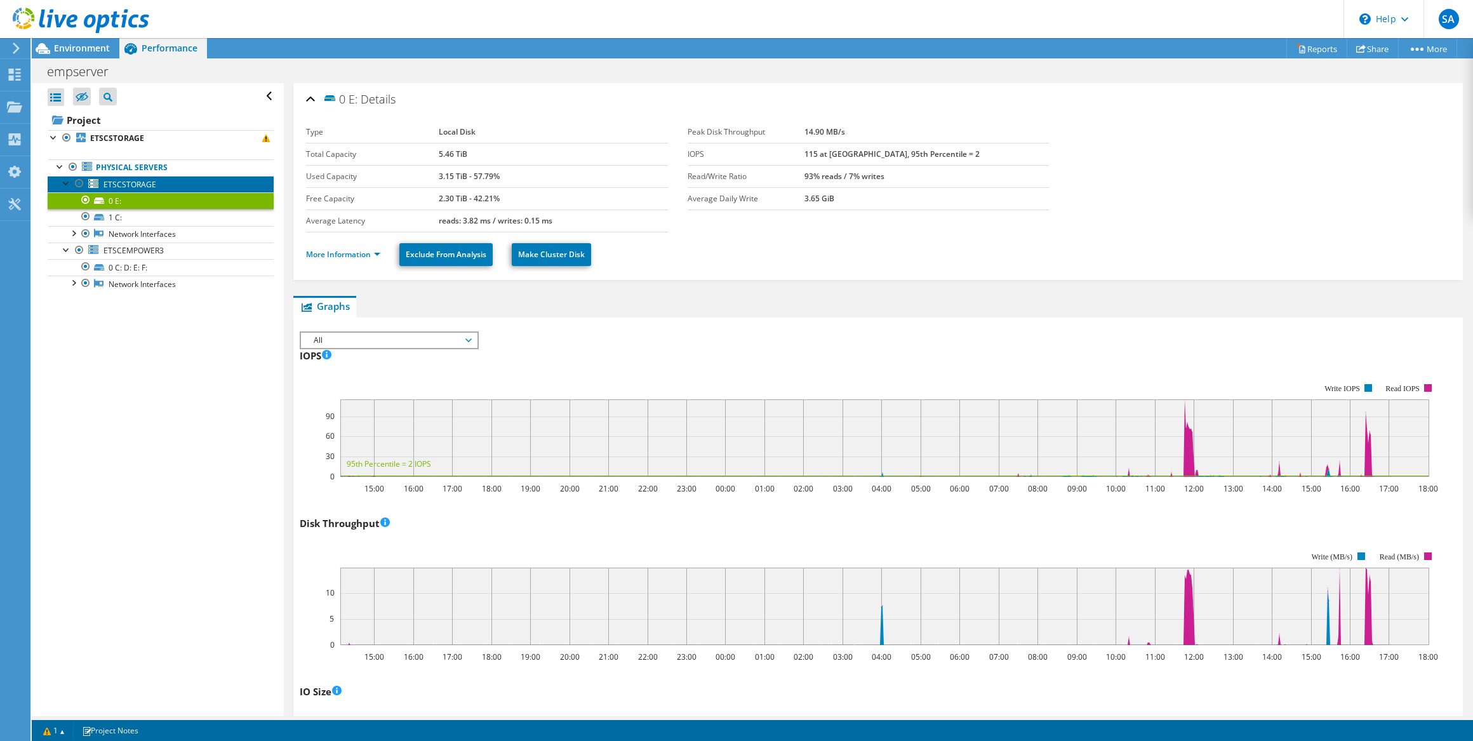
click at [142, 183] on span "ETSCSTORAGE" at bounding box center [130, 184] width 53 height 11
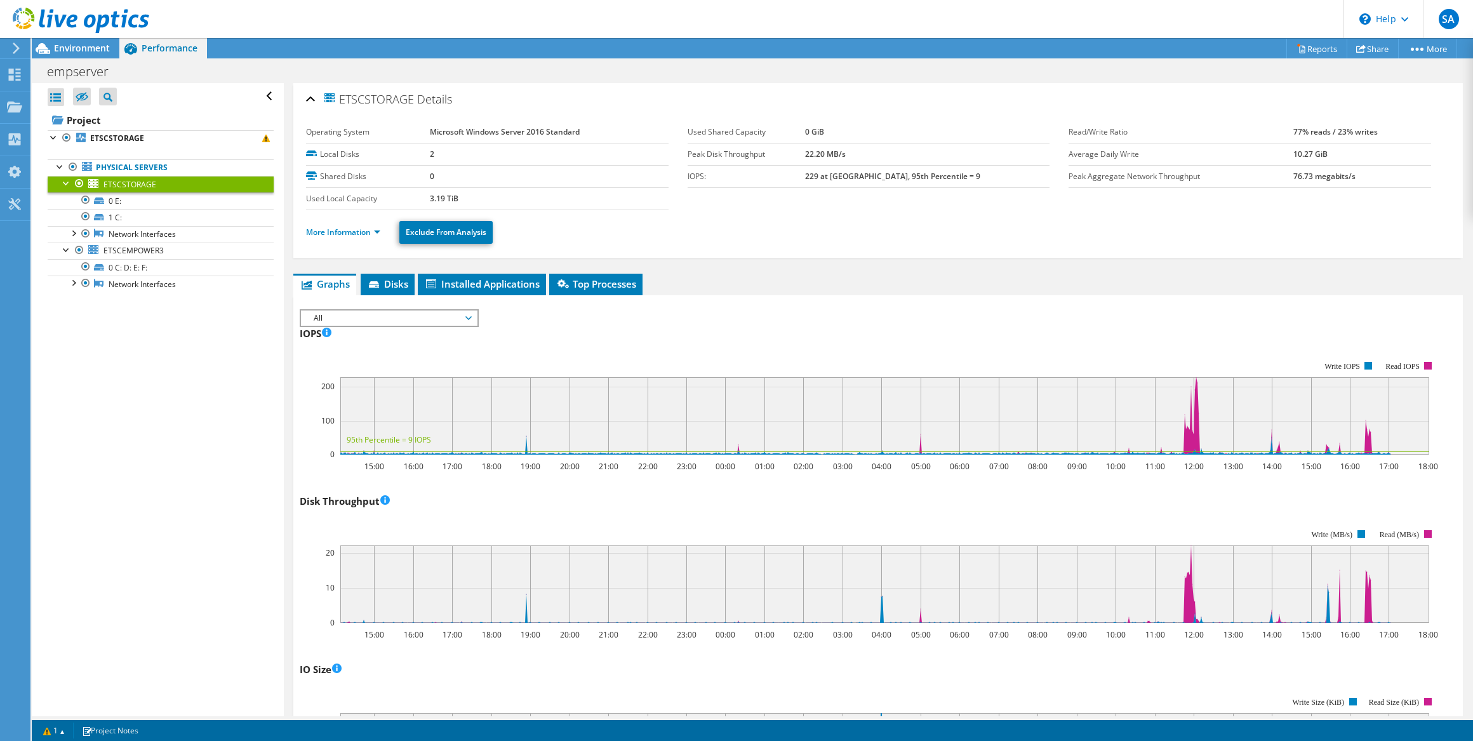
click at [219, 318] on div "Open All Close All Hide Excluded Nodes Project Tree Filter" at bounding box center [157, 399] width 251 height 633
click at [152, 201] on link "0 E:" at bounding box center [161, 200] width 226 height 17
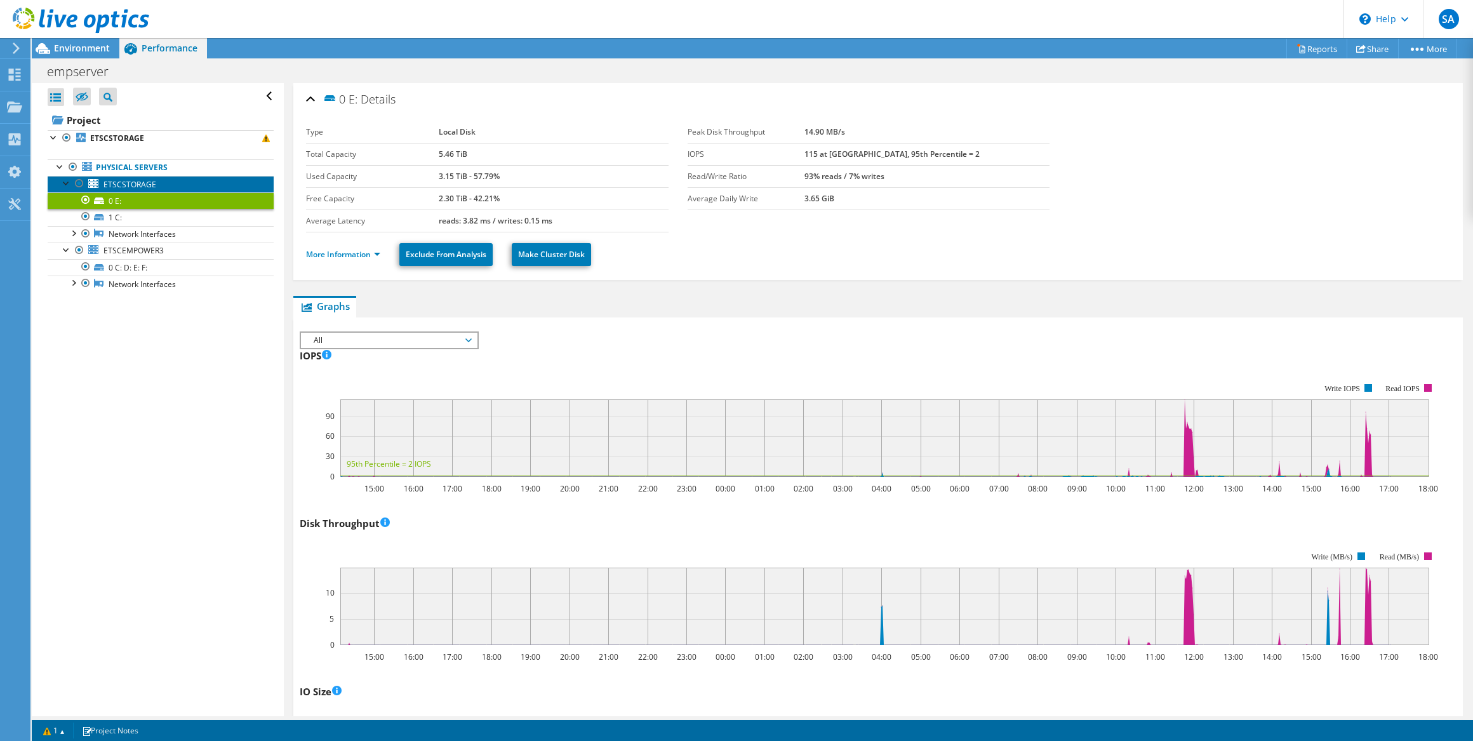
click at [169, 184] on link "ETSCSTORAGE" at bounding box center [161, 184] width 226 height 17
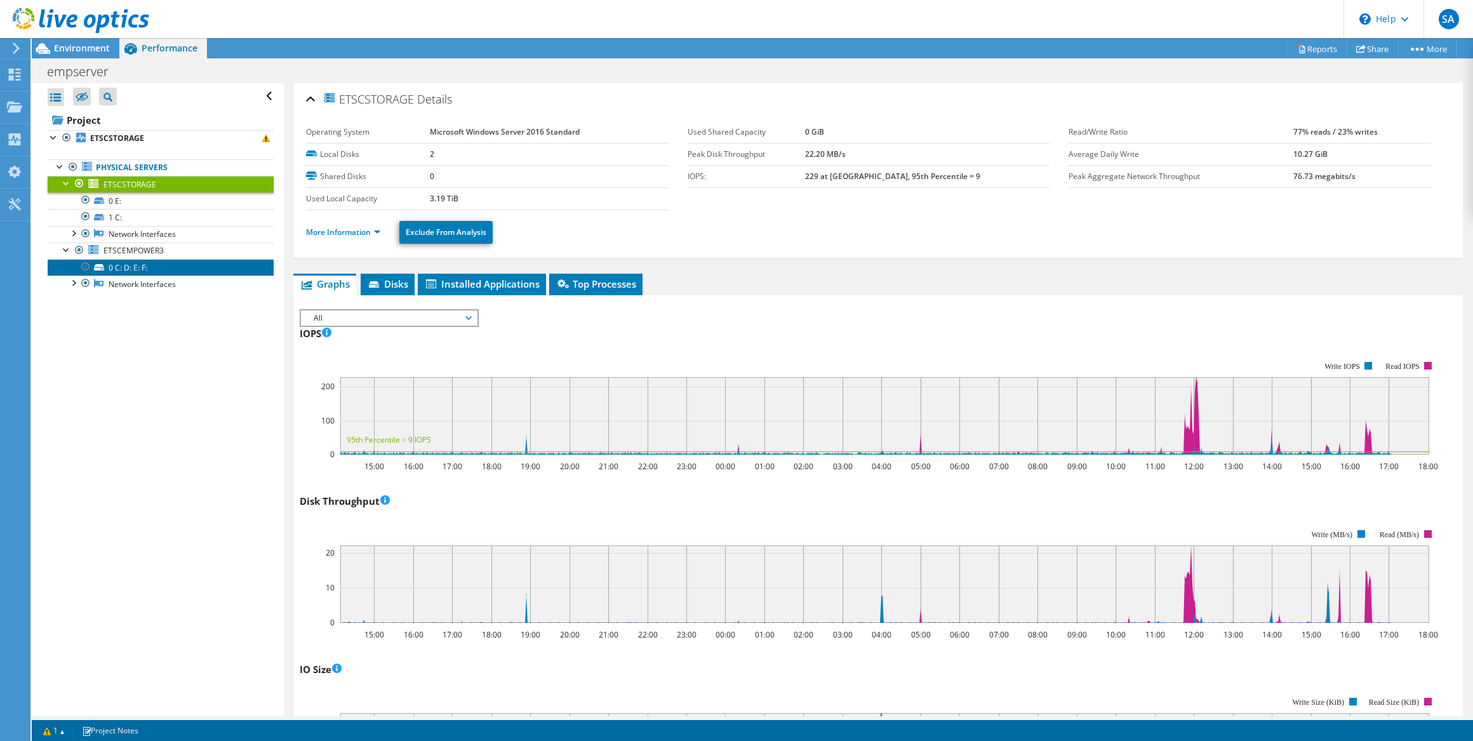
click at [163, 267] on link "0 C: D: E: F:" at bounding box center [161, 267] width 226 height 17
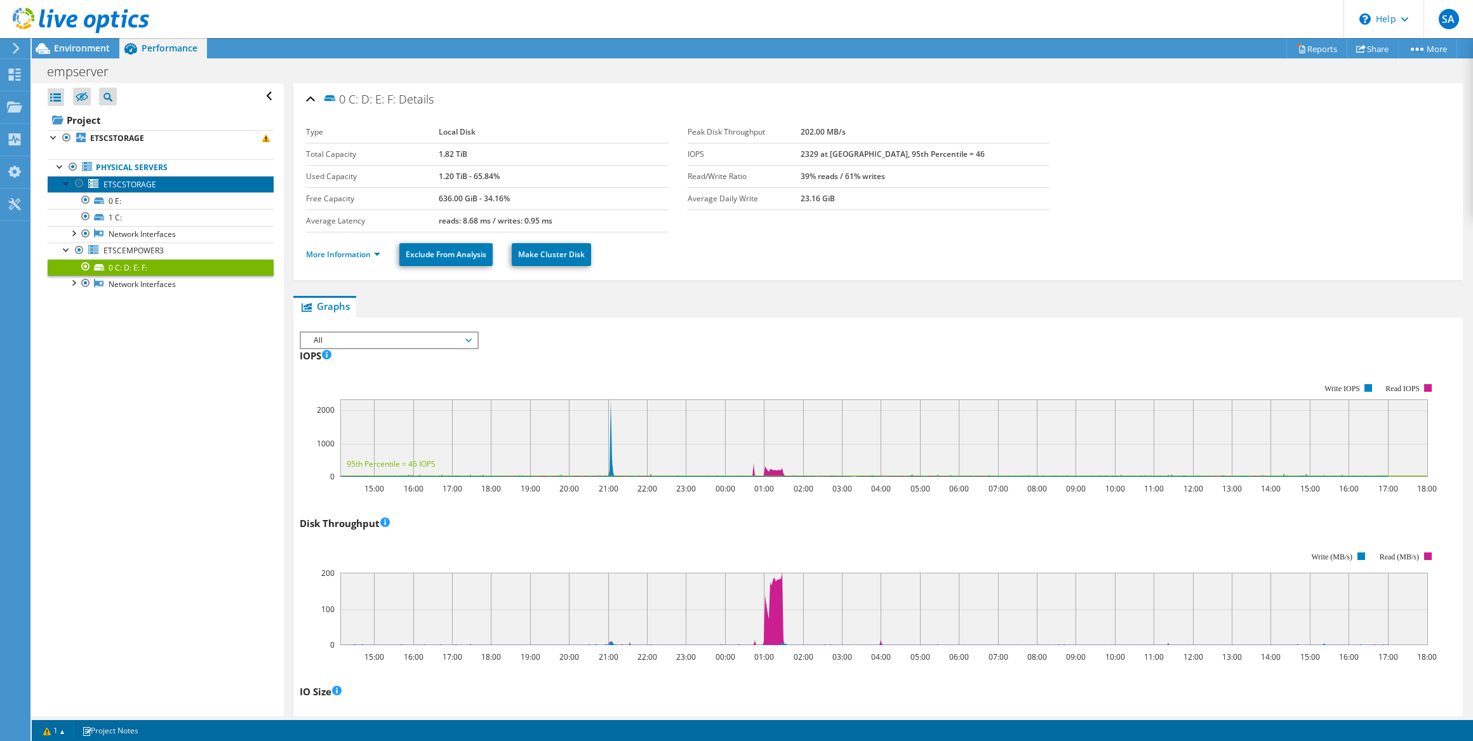
click at [130, 183] on span "ETSCSTORAGE" at bounding box center [130, 184] width 53 height 11
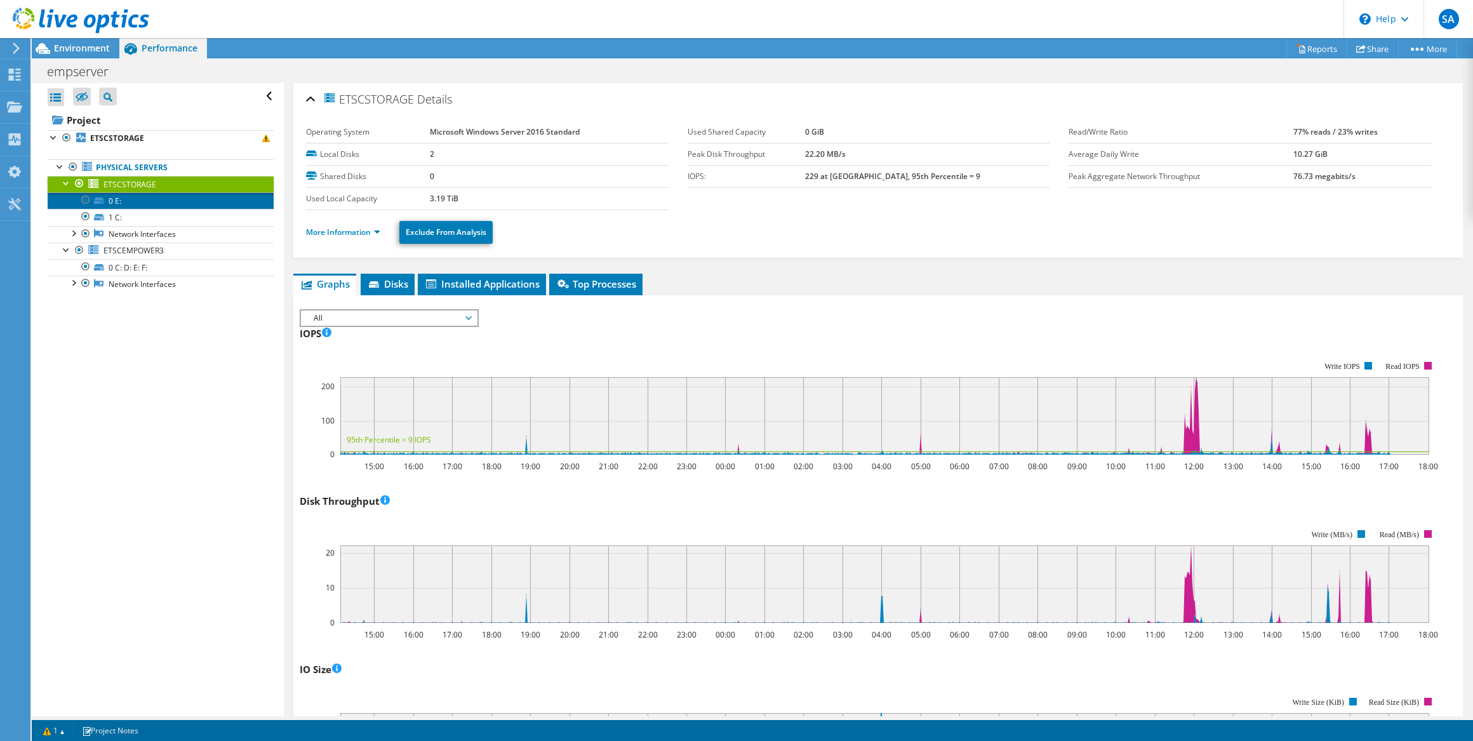
click at [176, 201] on link "0 E:" at bounding box center [161, 200] width 226 height 17
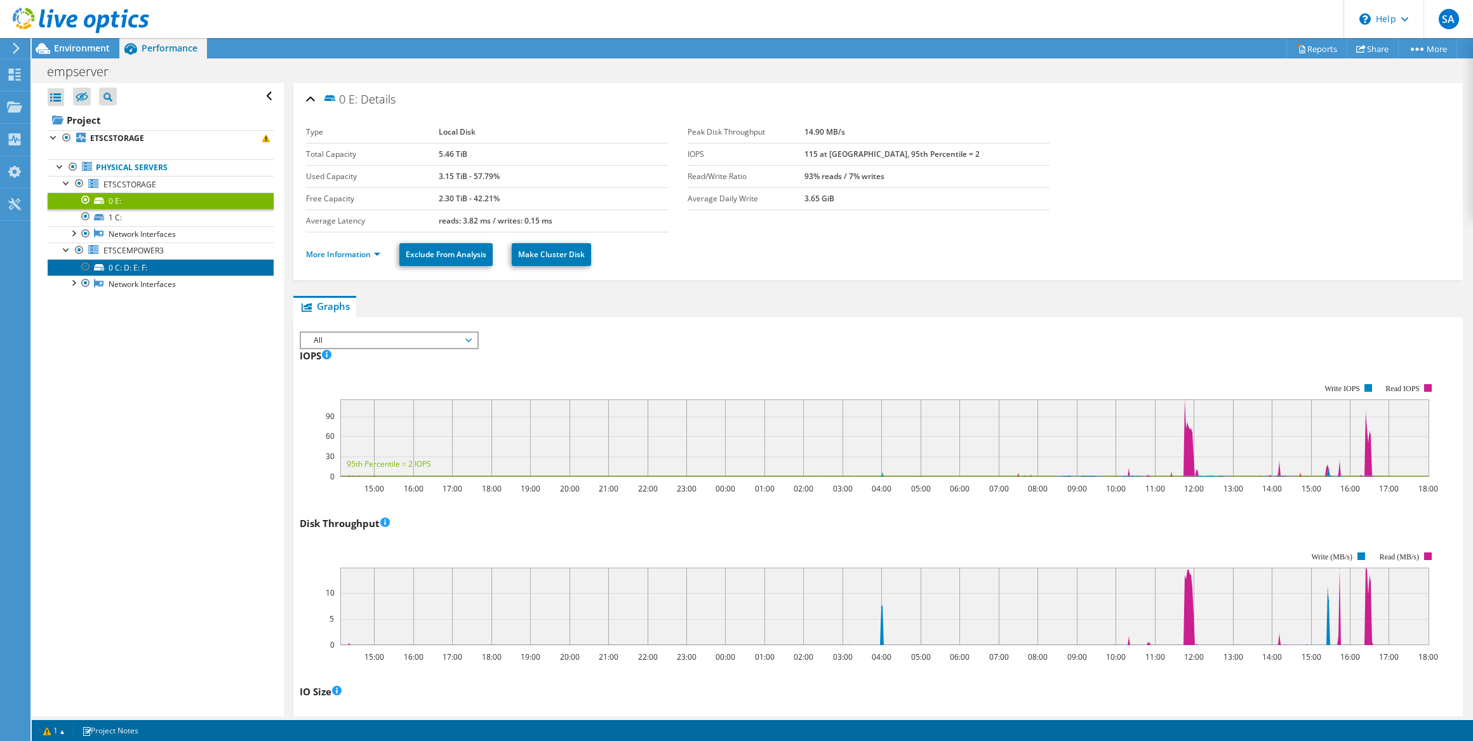
click at [154, 262] on link "0 C: D: E: F:" at bounding box center [161, 267] width 226 height 17
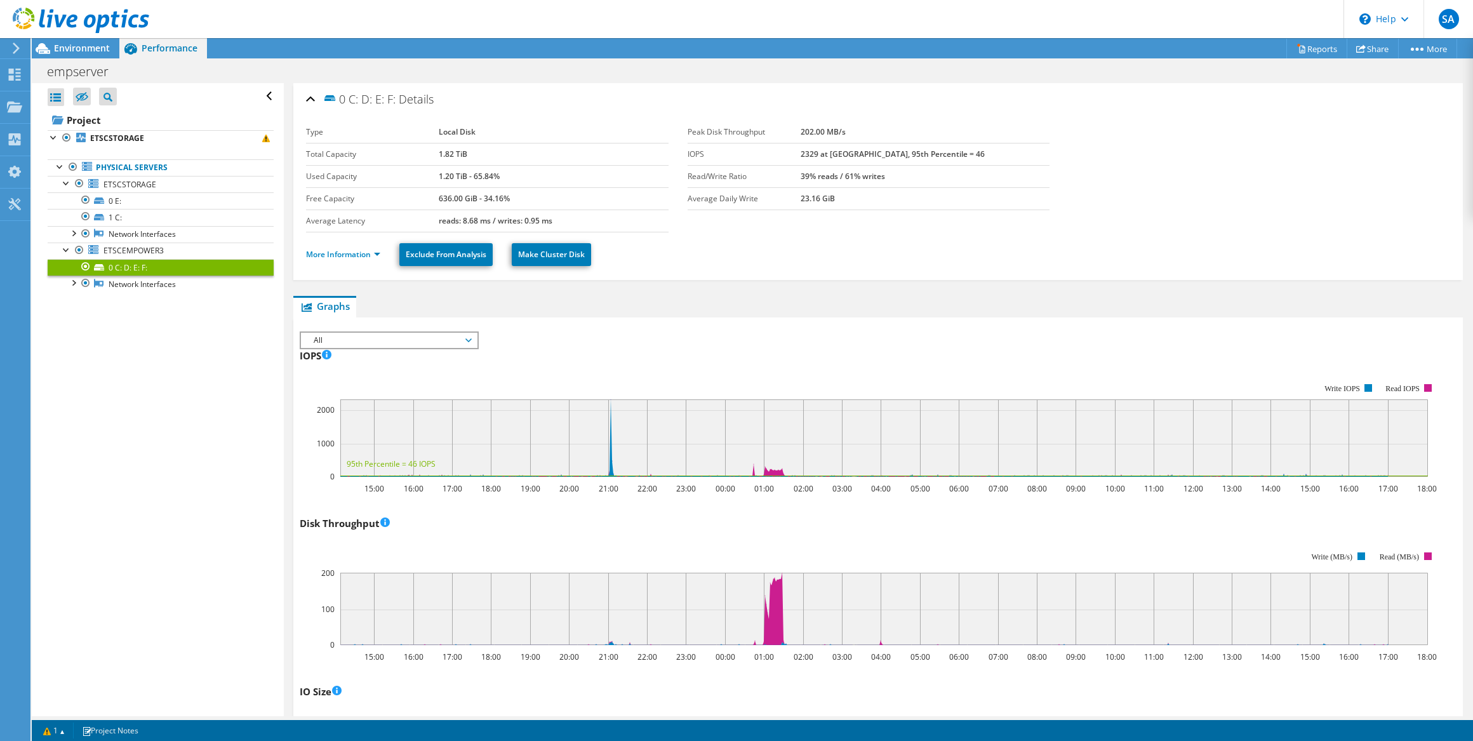
click at [194, 343] on div "Open All Close All Hide Excluded Nodes Project Tree Filter" at bounding box center [157, 399] width 251 height 633
click at [352, 253] on link "More Information" at bounding box center [343, 254] width 74 height 11
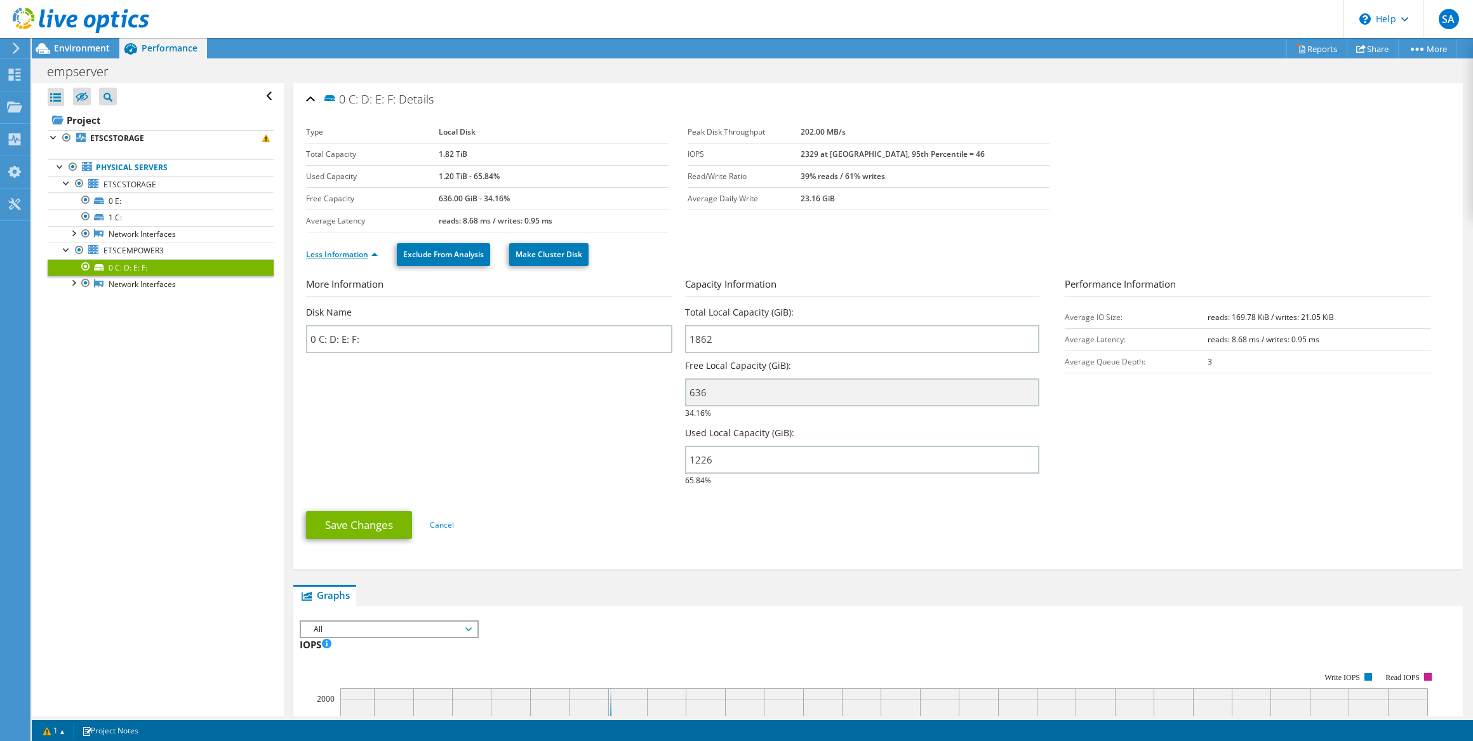
click at [352, 253] on link "Less Information" at bounding box center [342, 254] width 72 height 11
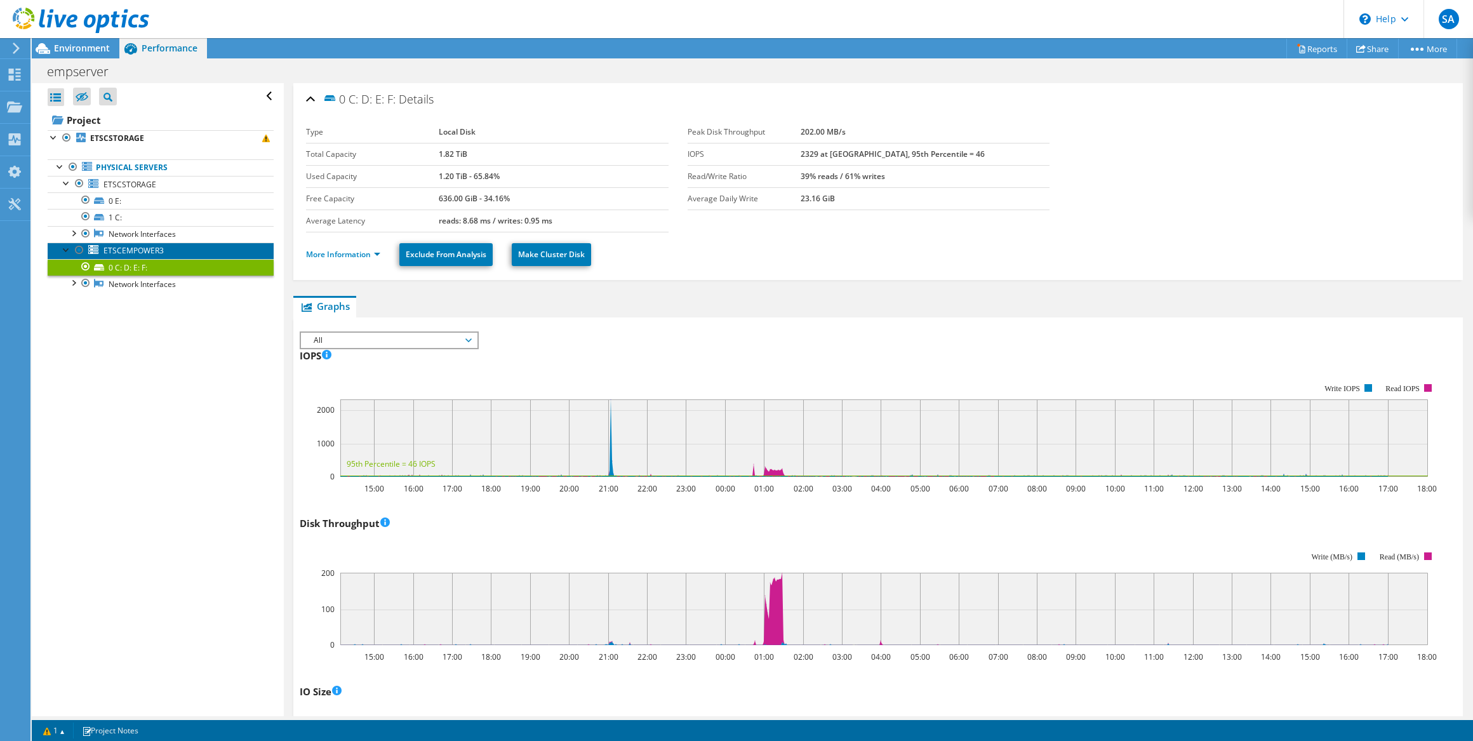
click at [196, 250] on link "ETSCEMPOWER3" at bounding box center [161, 251] width 226 height 17
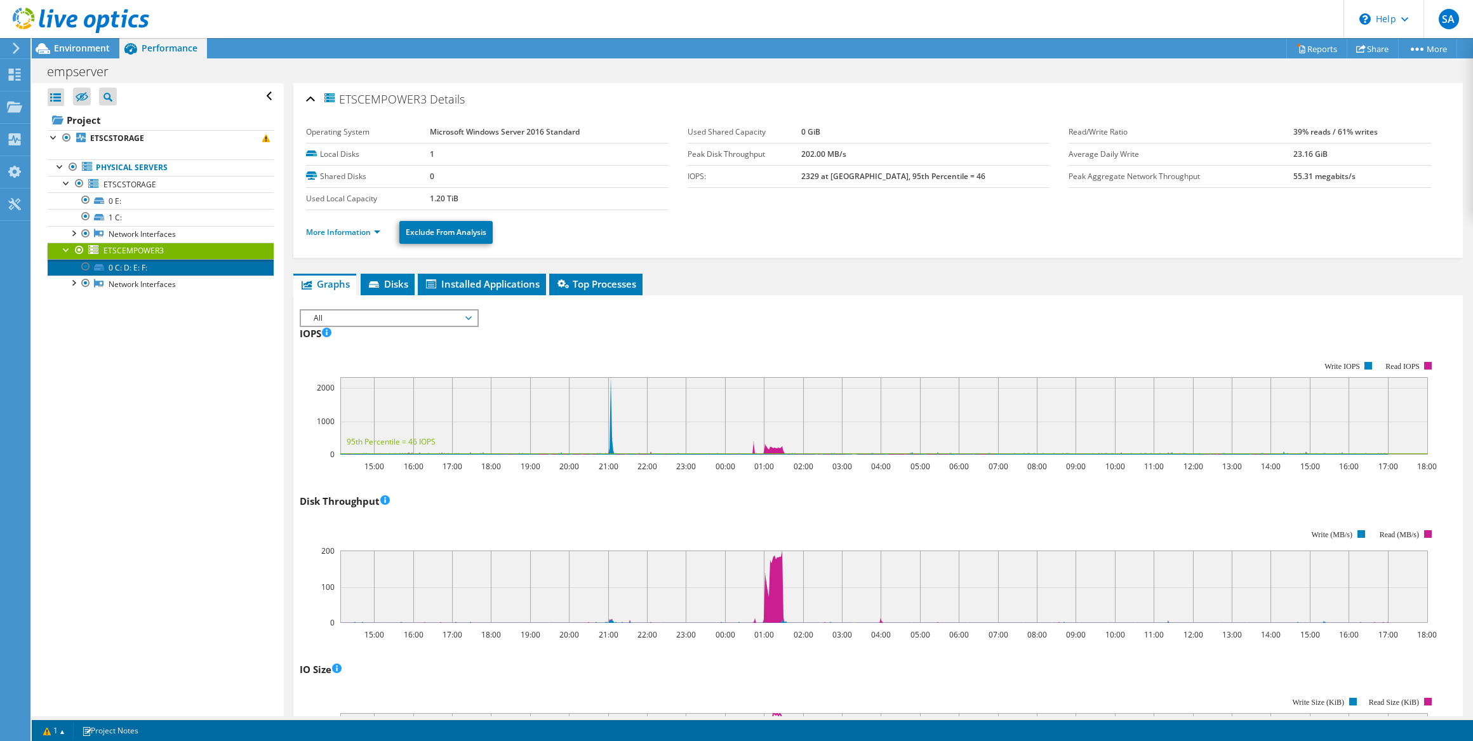
click at [168, 262] on link "0 C: D: E: F:" at bounding box center [161, 267] width 226 height 17
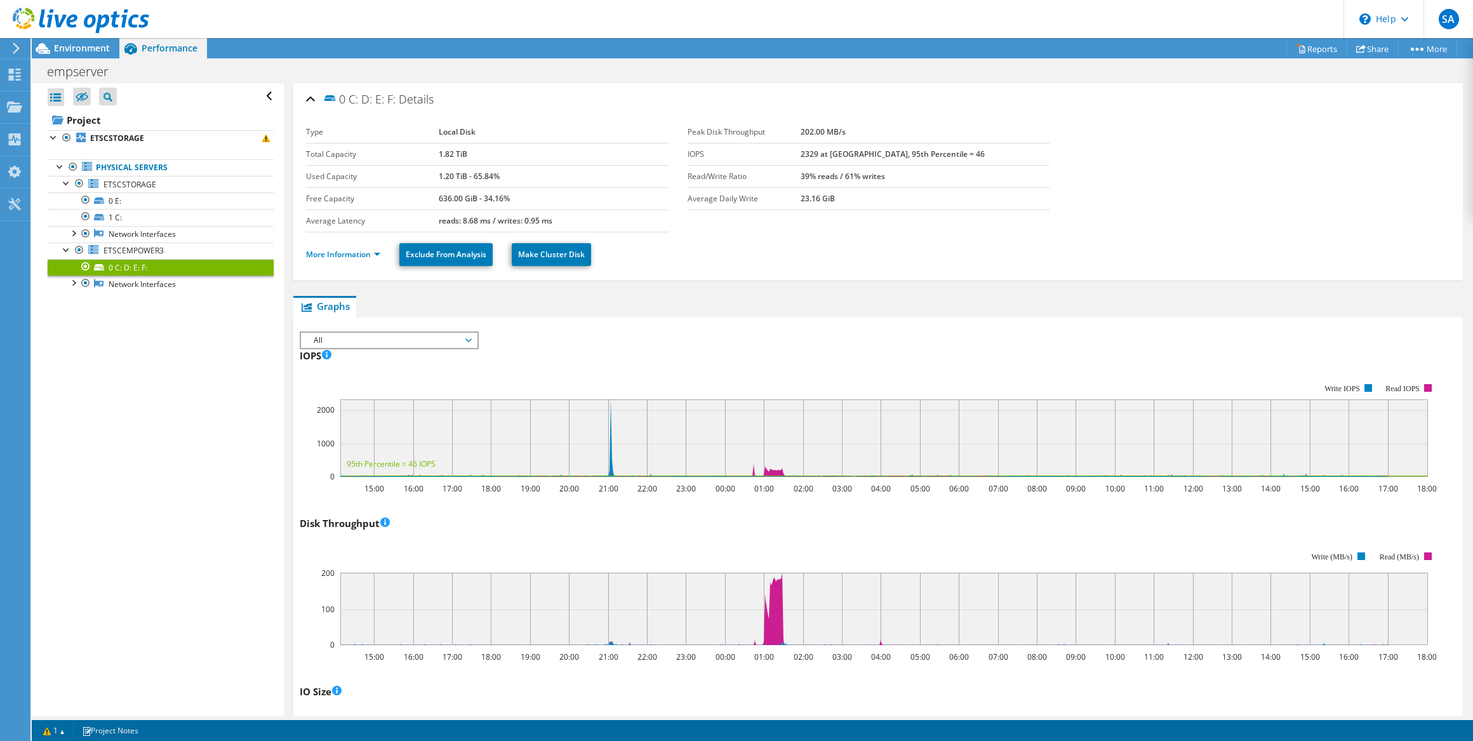
click at [258, 406] on div "Open All Close All Hide Excluded Nodes Project Tree Filter" at bounding box center [157, 399] width 251 height 633
click at [861, 298] on ul "Graphs Servers Inventory Hypervisor Disks Cluster Disks Installed Applications" at bounding box center [878, 307] width 1170 height 22
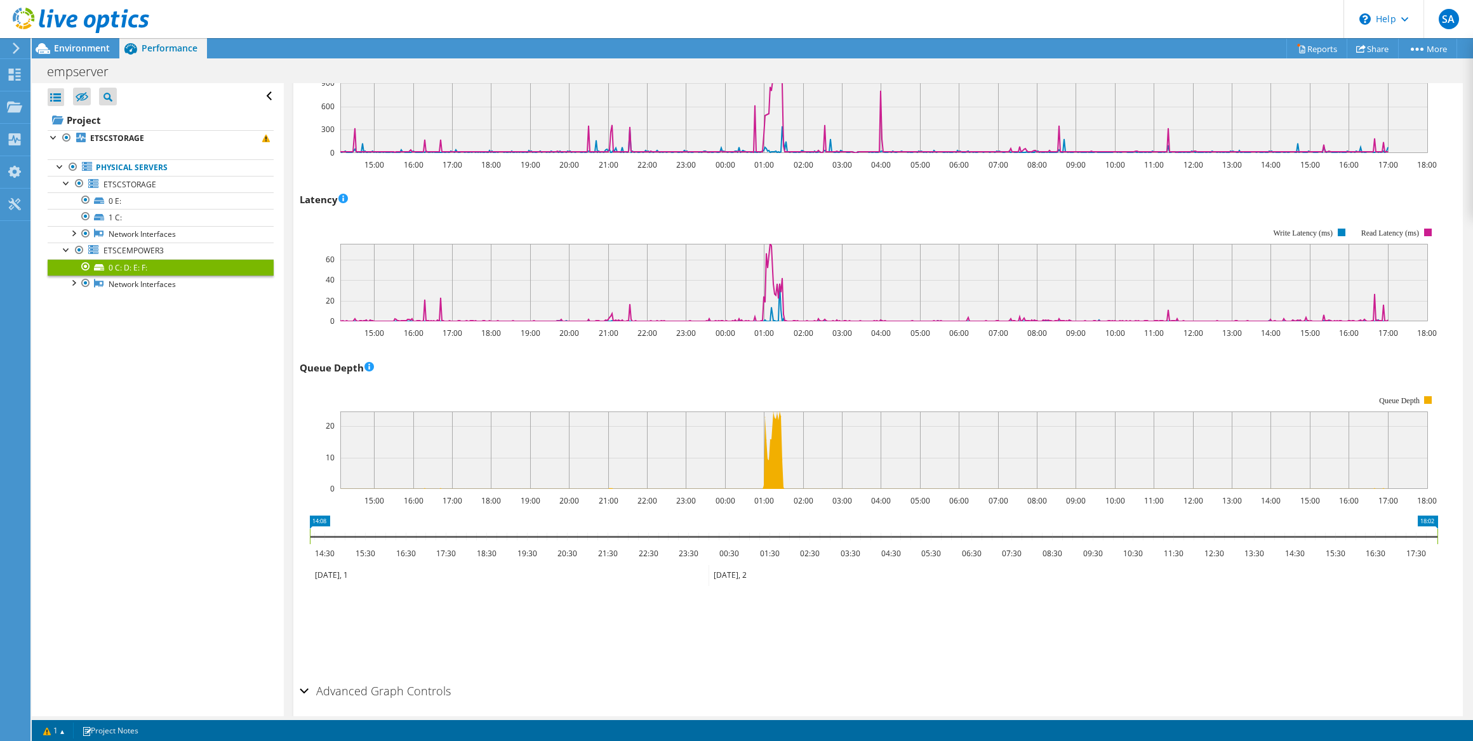
scroll to position [692, 0]
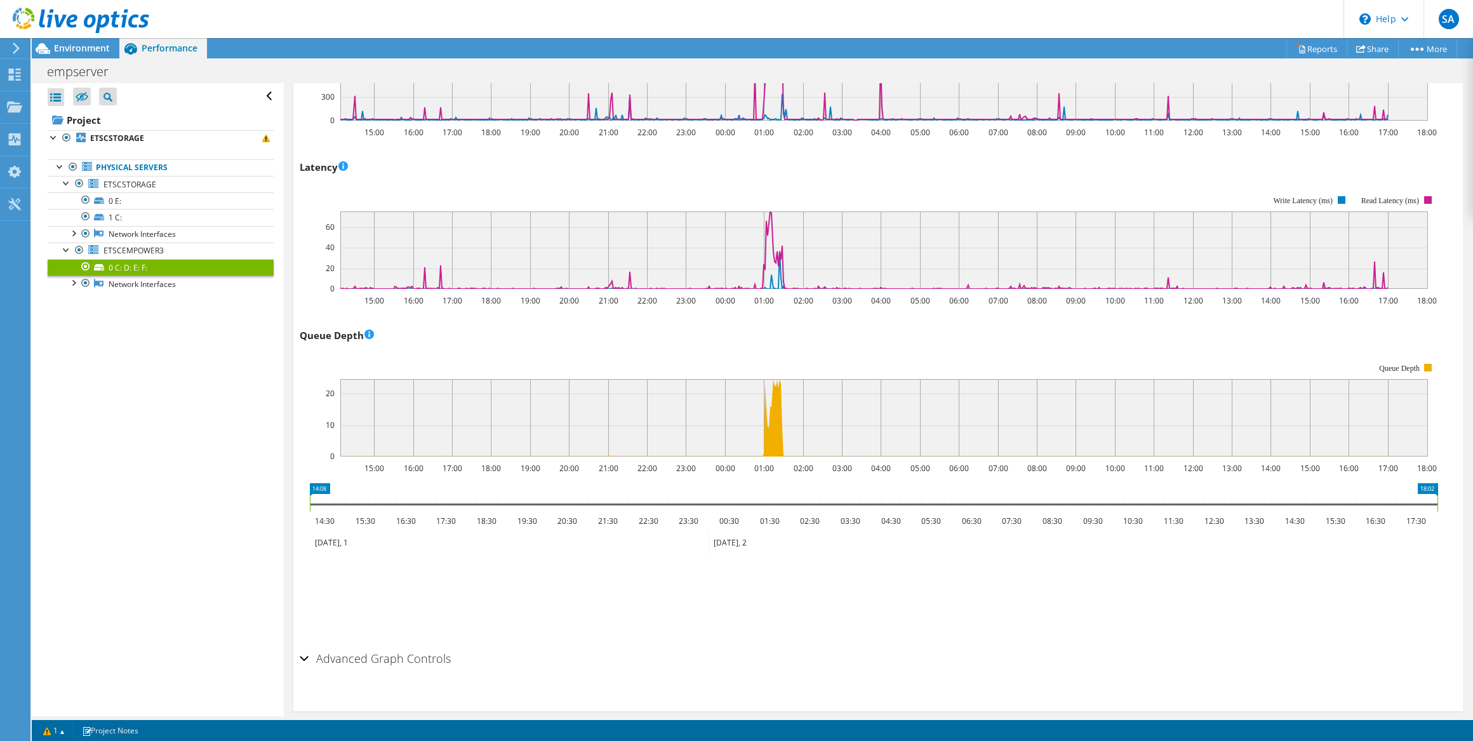
click at [298, 651] on section "IOPS Disk Throughput IO Size Latency Queue Depth CPU Percentage Memory Page Fau…" at bounding box center [878, 168] width 1170 height 1087
click at [312, 658] on h2 "Advanced Graph Controls" at bounding box center [375, 658] width 151 height 25
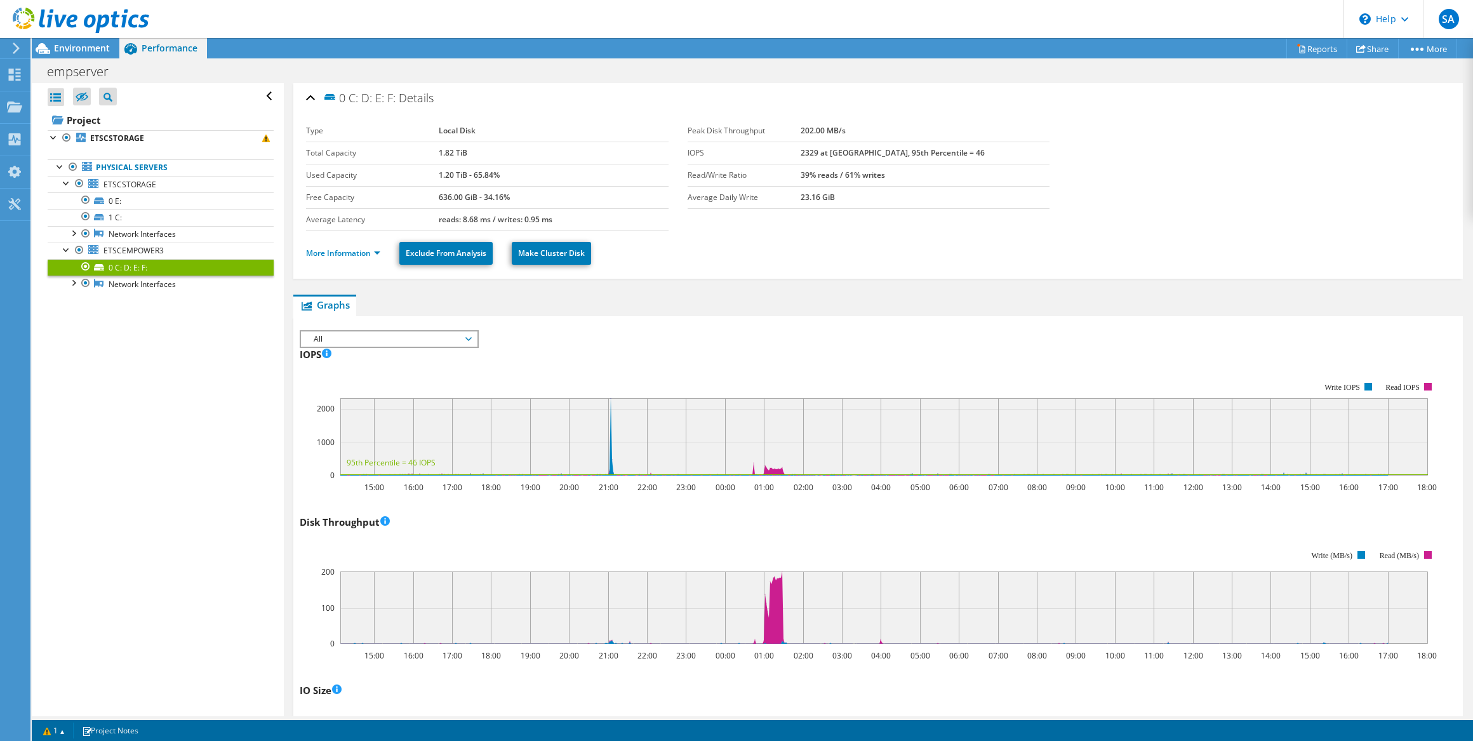
scroll to position [0, 0]
click at [171, 248] on link "ETSCEMPOWER3" at bounding box center [161, 251] width 226 height 17
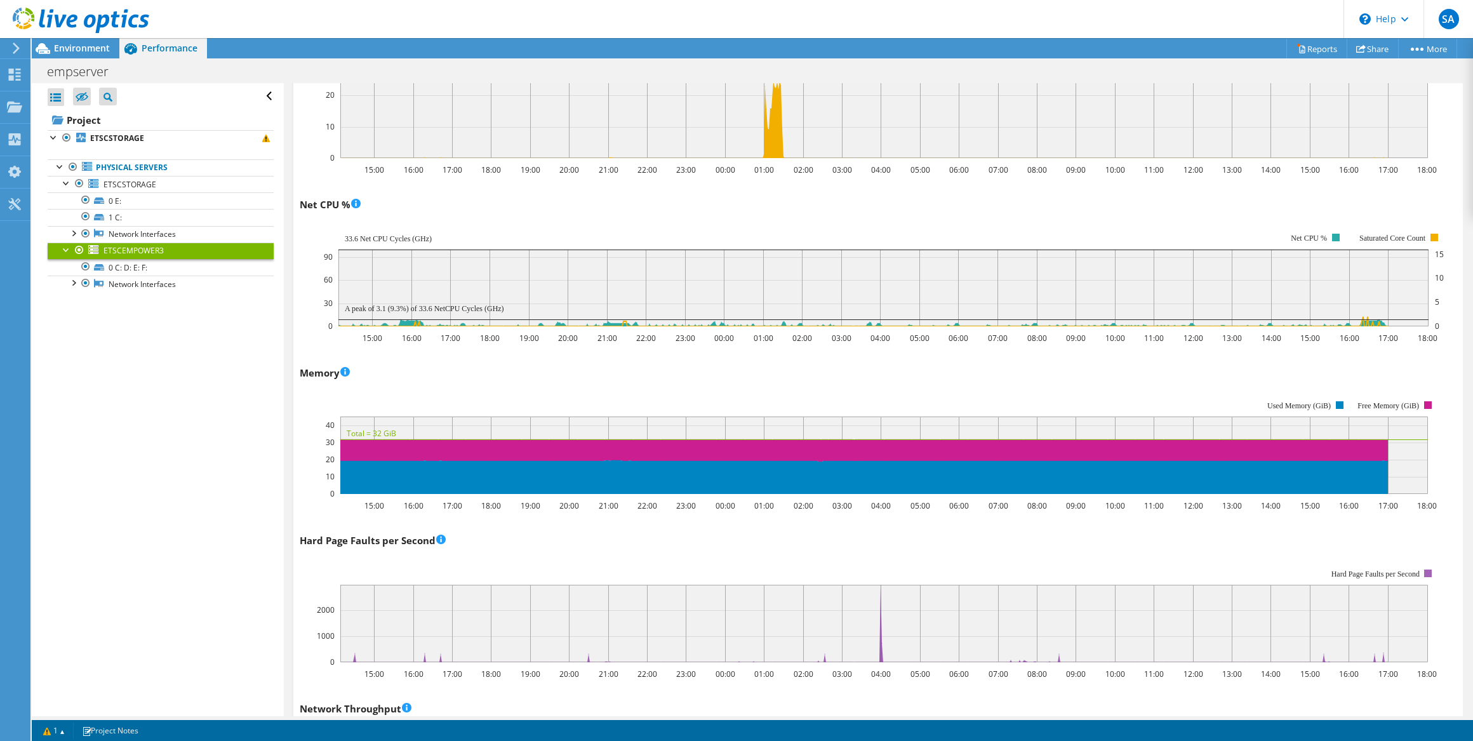
scroll to position [981, 0]
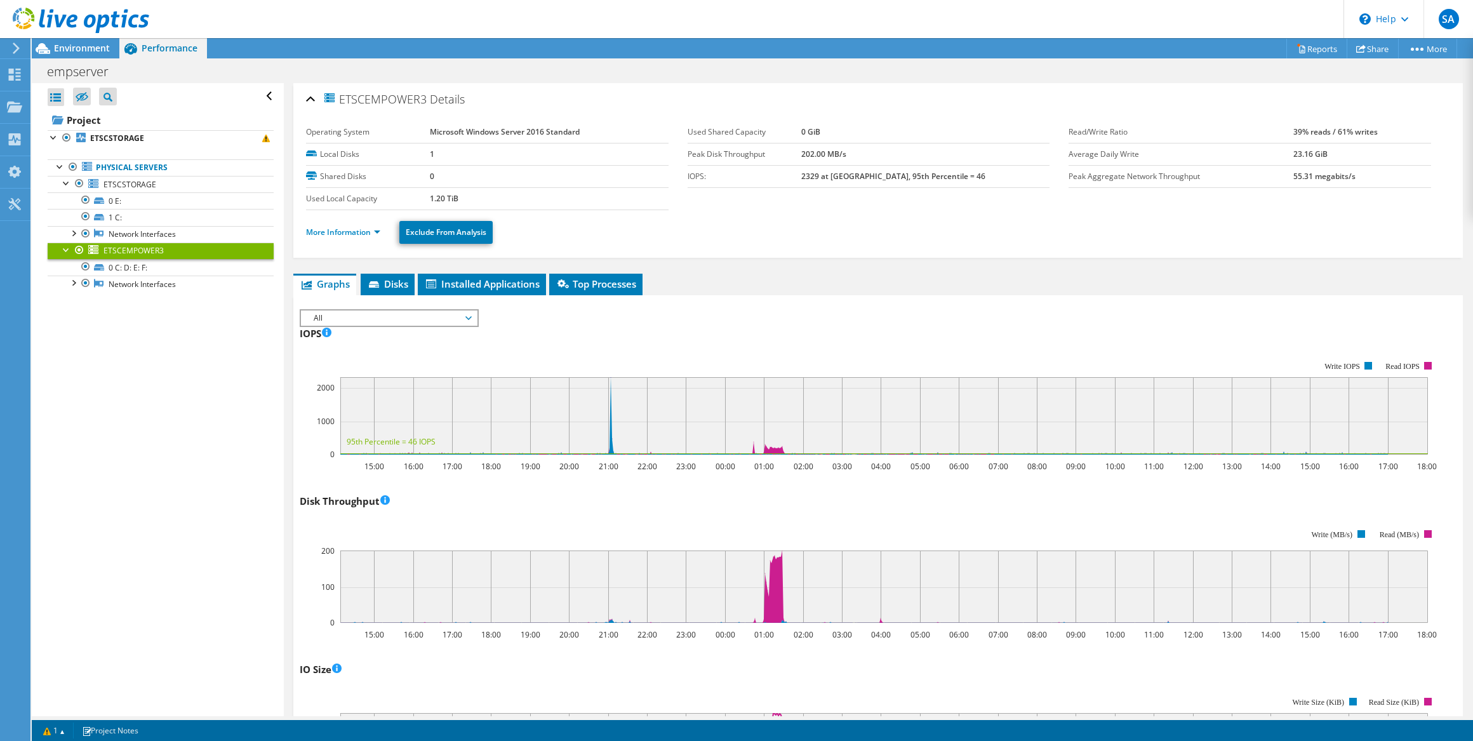
click at [342, 218] on ul "More Information Exclude From Analysis" at bounding box center [878, 231] width 1144 height 26
click at [341, 225] on li "More Information" at bounding box center [347, 232] width 82 height 14
click at [343, 232] on link "More Information" at bounding box center [343, 232] width 74 height 11
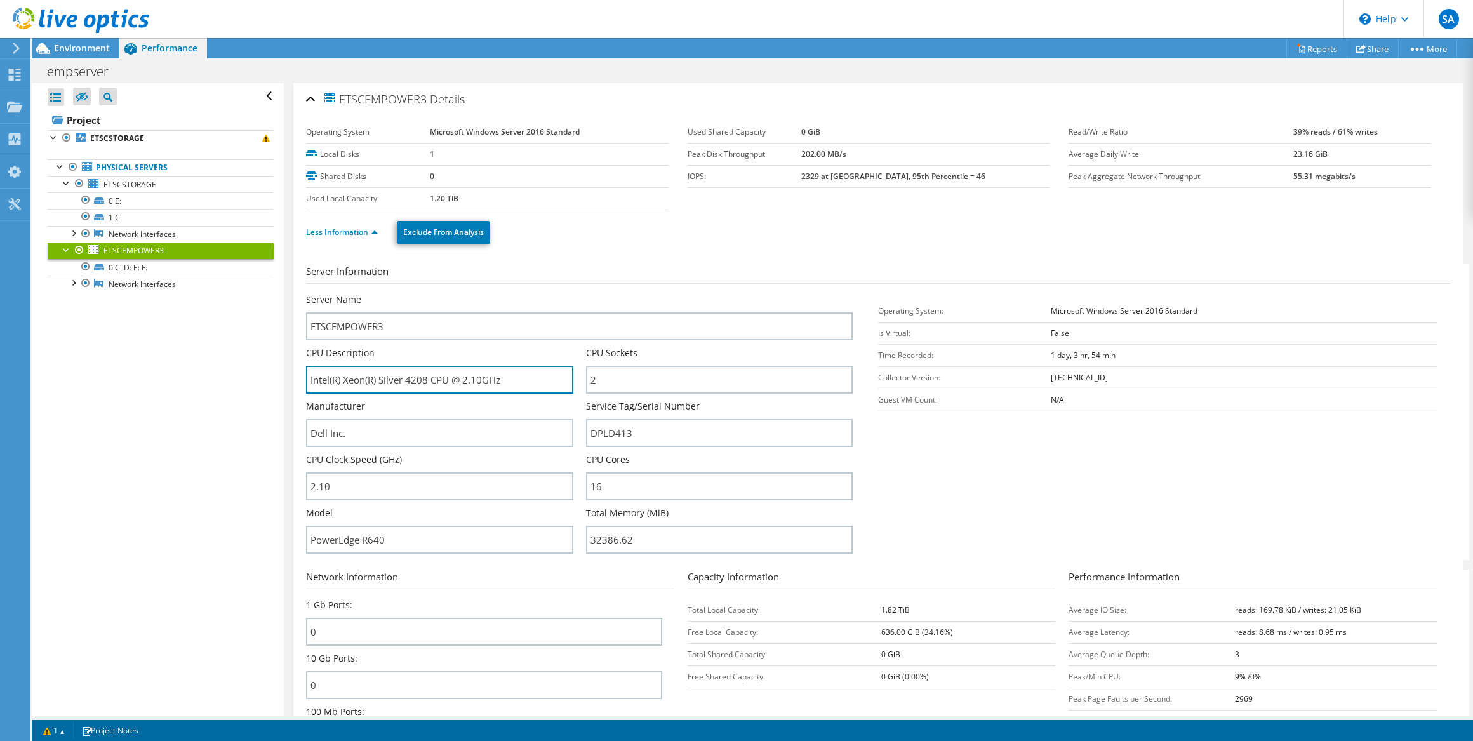
drag, startPoint x: 508, startPoint y: 384, endPoint x: 216, endPoint y: 382, distance: 292.1
click at [216, 382] on div "Open All Close All Hide Excluded Nodes Project Tree Filter" at bounding box center [753, 399] width 1442 height 633
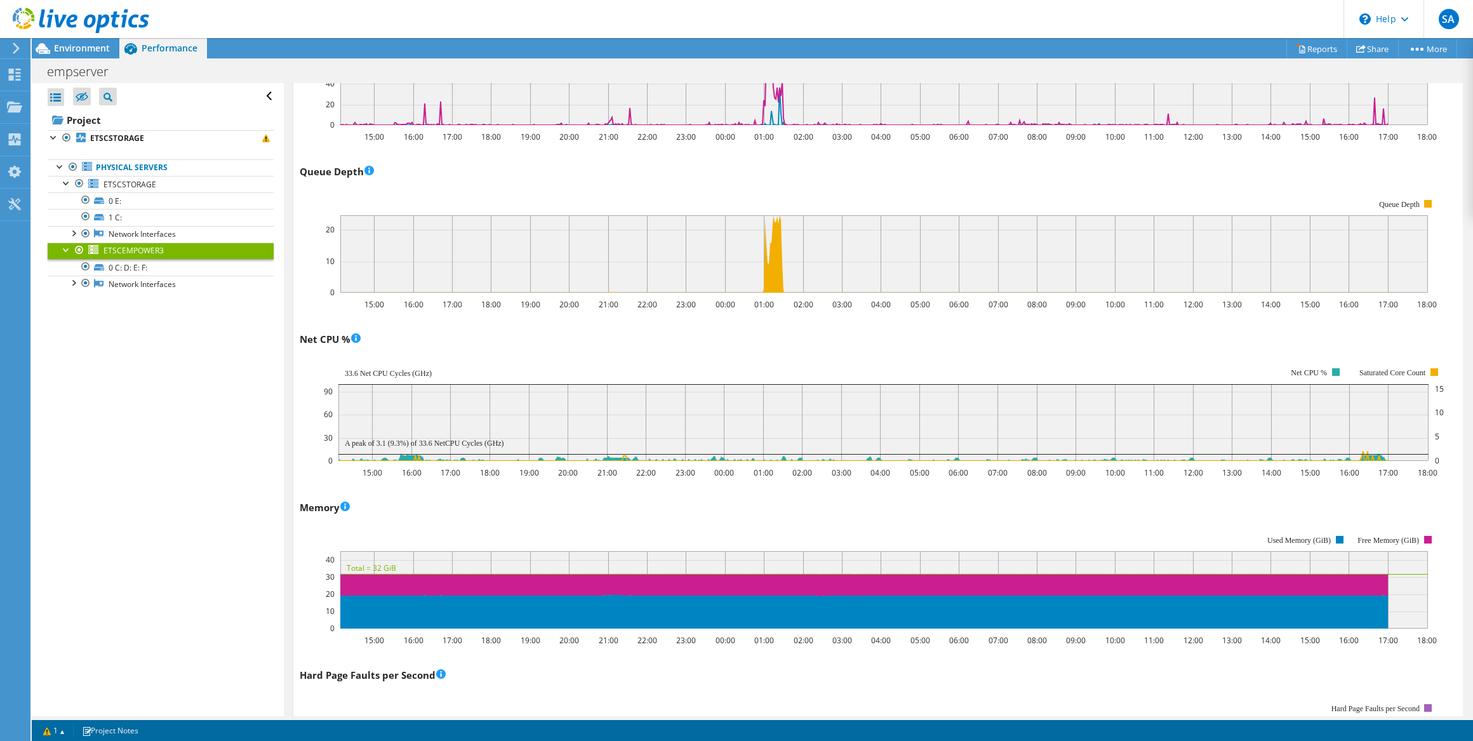
scroll to position [1501, 0]
